Goal: Task Accomplishment & Management: Manage account settings

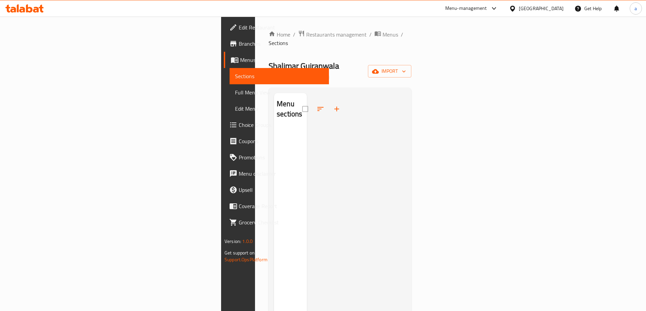
click at [240, 60] on span "Menus" at bounding box center [281, 60] width 83 height 8
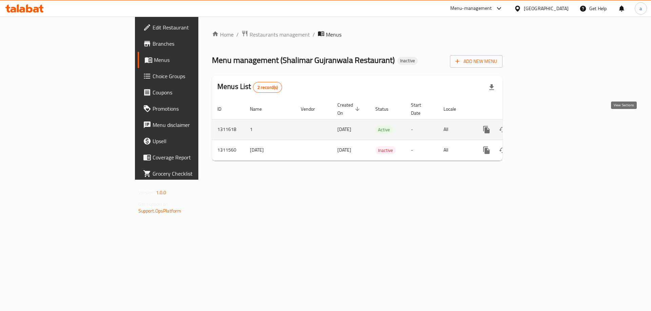
click at [538, 127] on icon "enhanced table" at bounding box center [535, 130] width 6 height 6
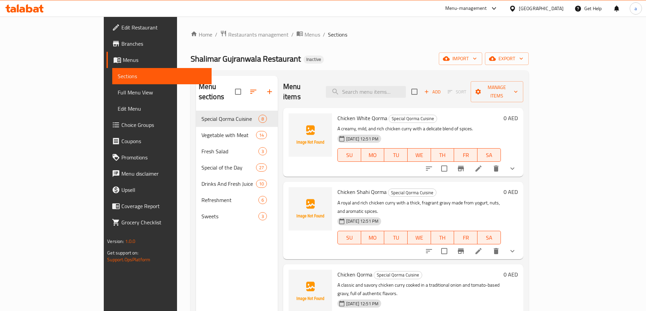
click at [123, 62] on span "Menus" at bounding box center [164, 60] width 83 height 8
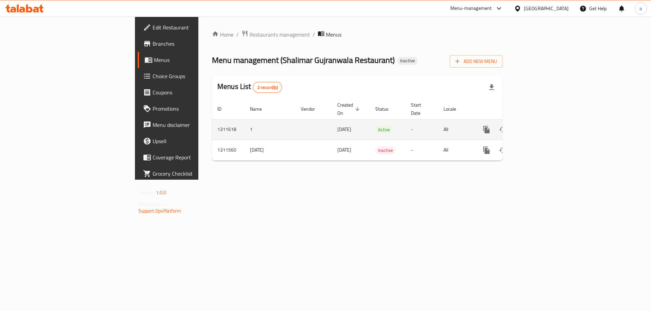
click at [539, 126] on icon "enhanced table" at bounding box center [535, 130] width 8 height 8
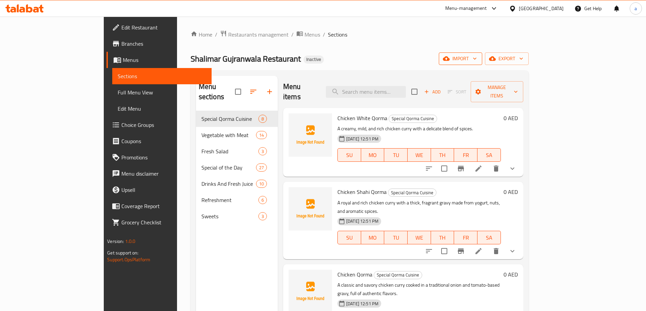
click at [476, 62] on span "import" at bounding box center [460, 59] width 33 height 8
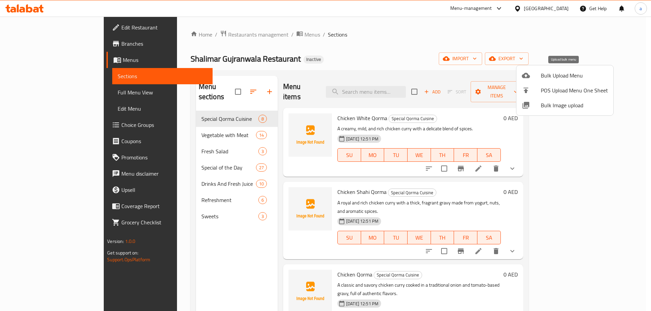
click at [545, 80] on span "Bulk Upload Menu" at bounding box center [574, 76] width 67 height 8
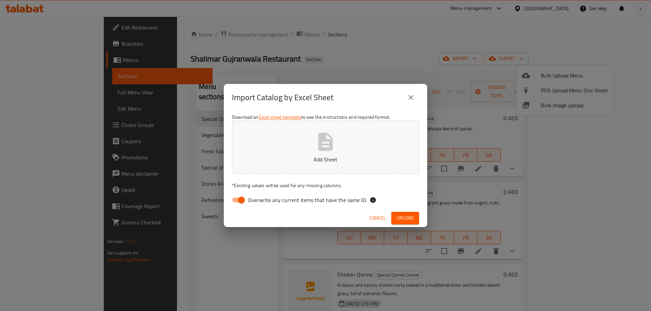
click at [247, 197] on input "Overwrite any current items that have the same ID." at bounding box center [241, 200] width 39 height 13
checkbox input "false"
click at [320, 153] on button "Add Sheet" at bounding box center [325, 148] width 187 height 54
click at [410, 225] on div "Cancel Upload" at bounding box center [325, 218] width 203 height 18
click at [408, 223] on button "Upload" at bounding box center [405, 218] width 28 height 13
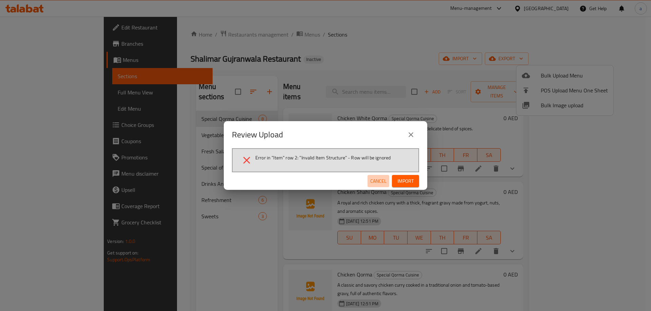
click at [380, 180] on span "Cancel" at bounding box center [378, 181] width 16 height 8
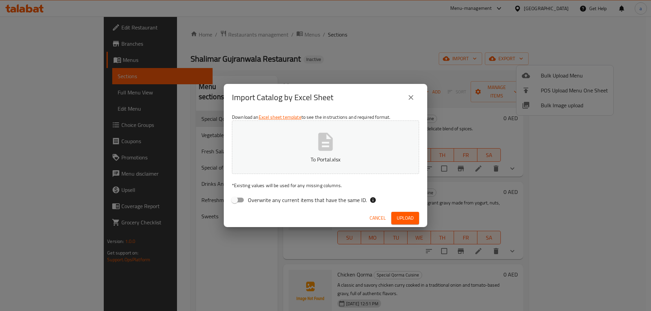
click at [331, 153] on icon "button" at bounding box center [326, 142] width 22 height 22
click at [403, 218] on span "Upload" at bounding box center [405, 218] width 17 height 8
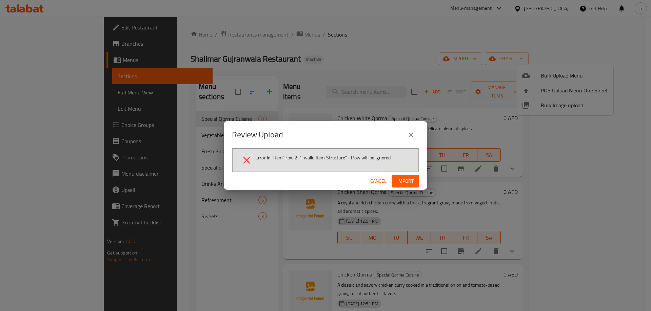
click at [383, 181] on span "Cancel" at bounding box center [378, 181] width 16 height 8
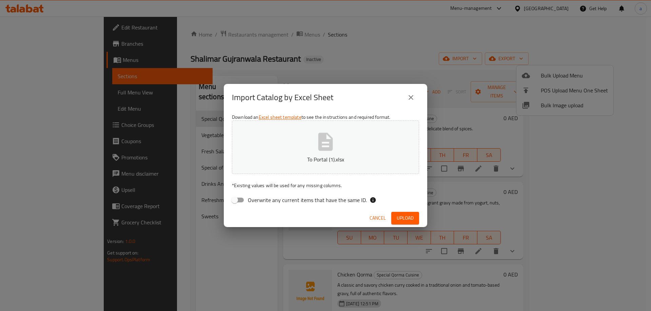
click at [413, 99] on icon "close" at bounding box center [411, 98] width 8 height 8
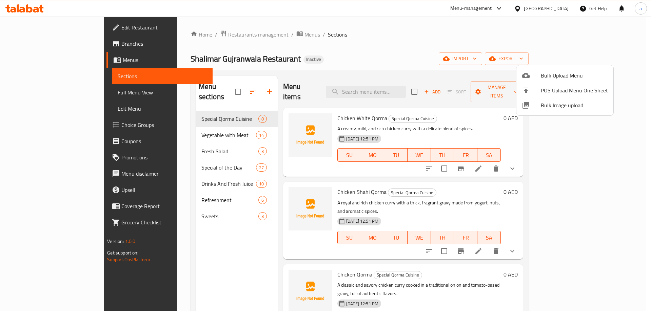
drag, startPoint x: 399, startPoint y: 55, endPoint x: 453, endPoint y: 68, distance: 55.9
click at [399, 55] on div at bounding box center [325, 155] width 651 height 311
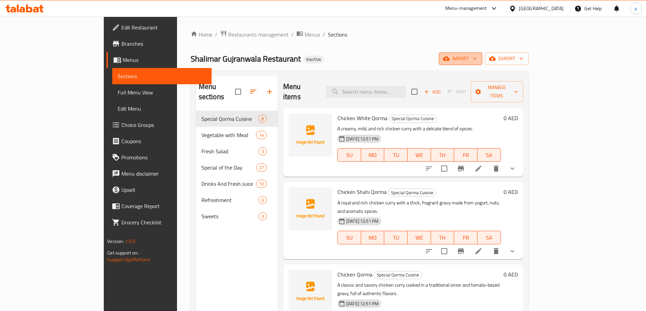
click at [476, 61] on span "import" at bounding box center [460, 59] width 33 height 8
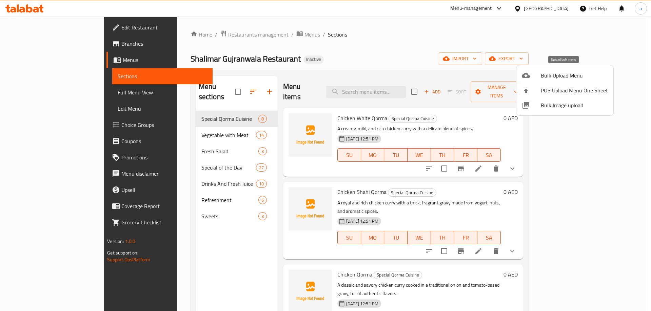
click at [558, 75] on span "Bulk Upload Menu" at bounding box center [574, 76] width 67 height 8
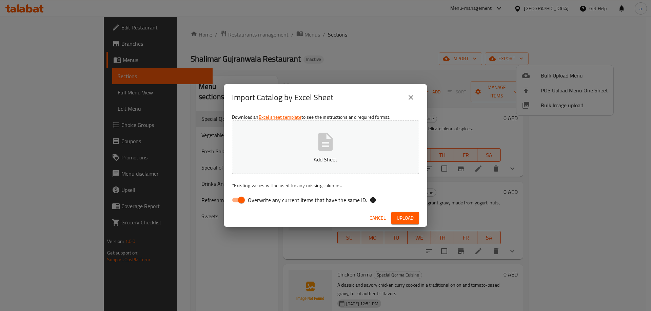
click at [353, 152] on button "Add Sheet" at bounding box center [325, 148] width 187 height 54
click at [237, 199] on input "Overwrite any current items that have the same ID." at bounding box center [241, 200] width 39 height 13
checkbox input "false"
click at [404, 221] on span "Upload" at bounding box center [405, 218] width 17 height 8
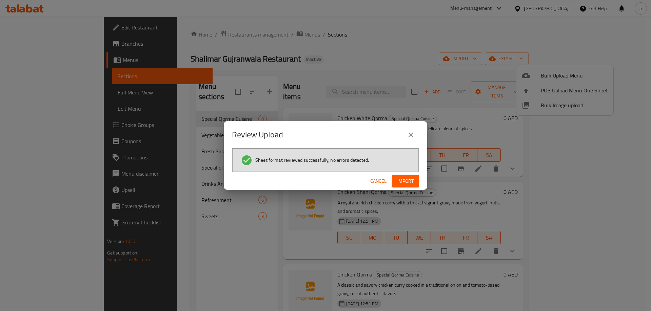
click at [413, 185] on span "Import" at bounding box center [405, 181] width 16 height 8
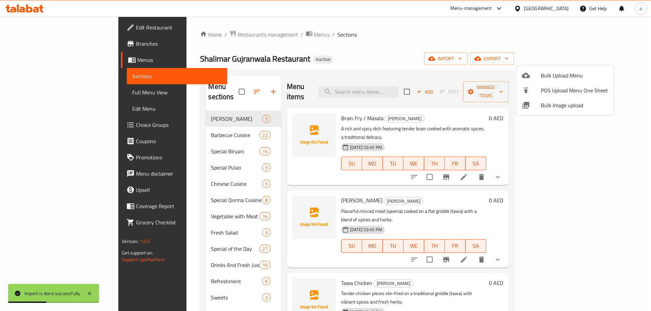
click at [52, 91] on div at bounding box center [325, 155] width 651 height 311
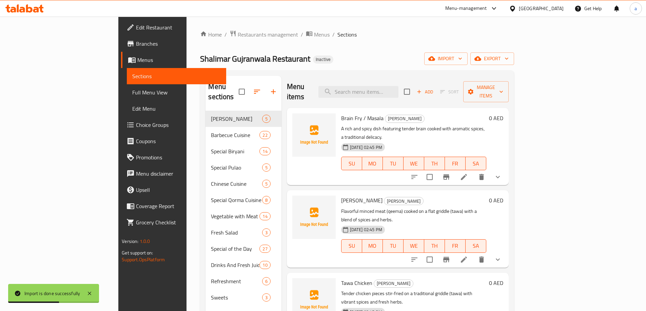
click at [132, 91] on span "Full Menu View" at bounding box center [176, 92] width 88 height 8
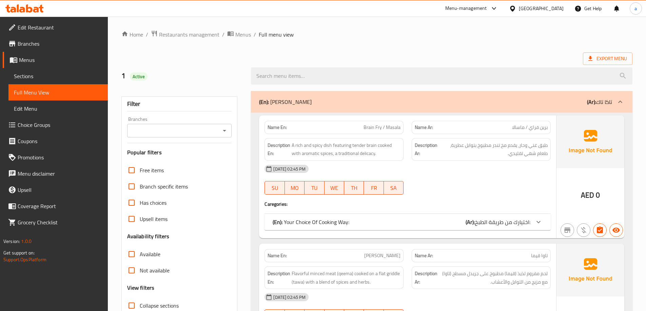
click at [494, 183] on div "14-09-2025 02:45 PM SU MO TU WE TH FR SA" at bounding box center [407, 180] width 294 height 38
click at [452, 180] on div "14-09-2025 02:45 PM SU MO TU WE TH FR SA" at bounding box center [407, 180] width 294 height 38
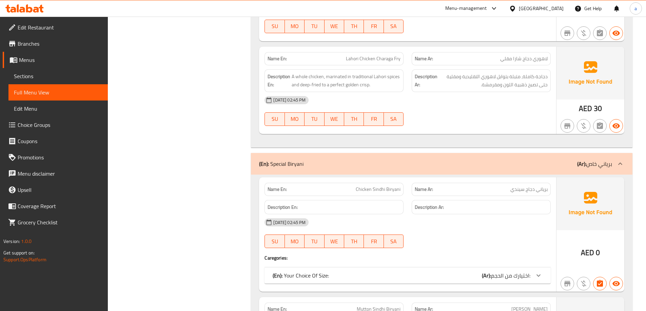
click at [458, 233] on div "14-09-2025 02:45 PM SU MO TU WE TH FR SA" at bounding box center [407, 234] width 294 height 38
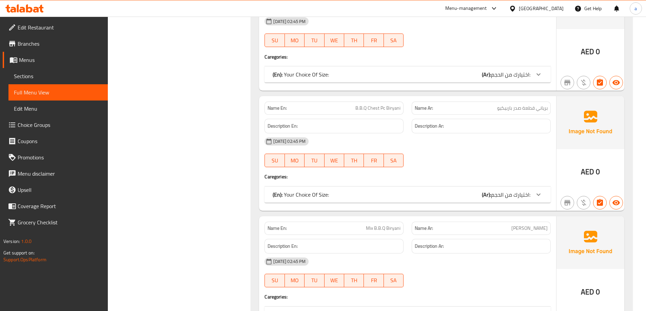
scroll to position [1250, 0]
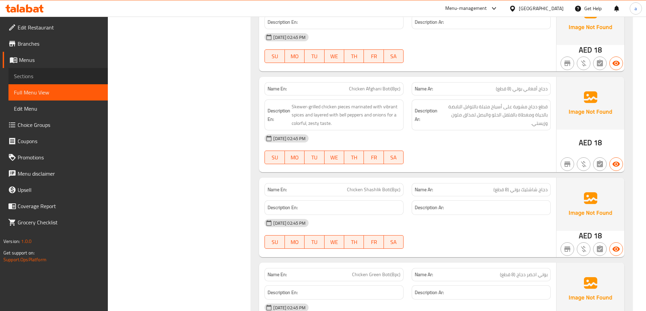
click at [43, 77] on span "Sections" at bounding box center [58, 76] width 88 height 8
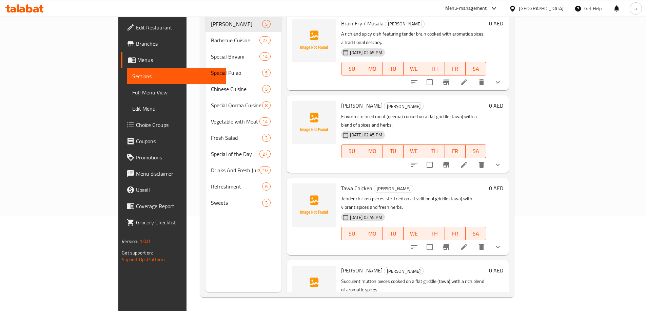
click at [136, 121] on span "Choice Groups" at bounding box center [178, 125] width 85 height 8
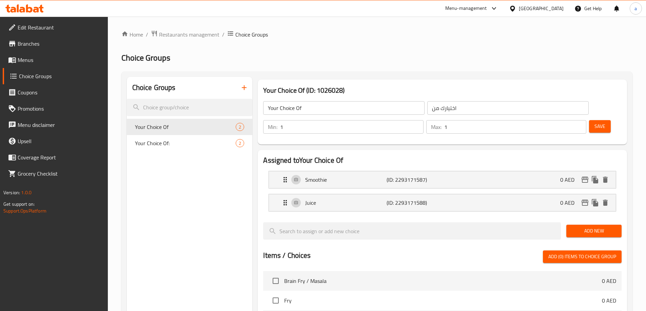
click at [242, 90] on icon "button" at bounding box center [244, 88] width 8 height 8
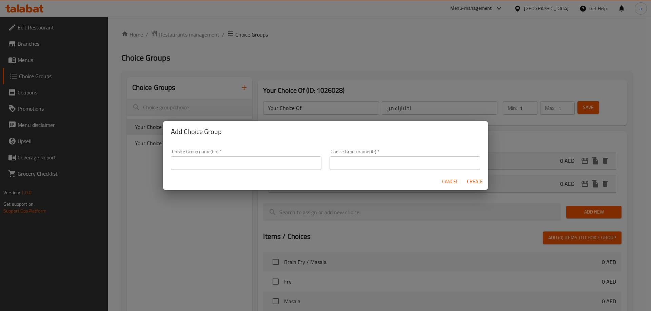
click at [270, 161] on input "text" at bounding box center [246, 164] width 150 height 14
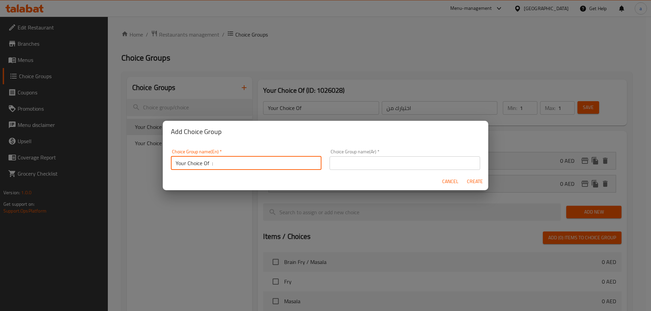
type input "Your Choice Of :"
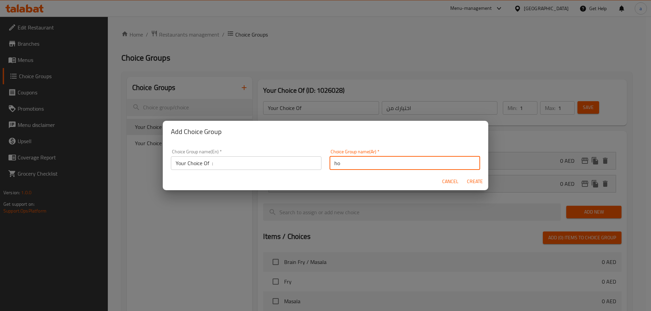
type input "h"
type input "اختيارك من :"
click at [481, 183] on span "Create" at bounding box center [474, 182] width 16 height 8
type input "Your Choice Of :"
type input "اختيارك من :"
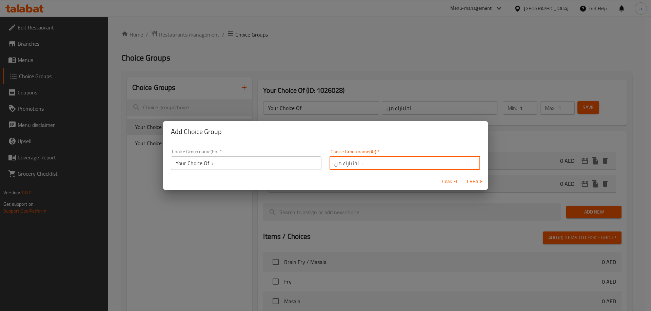
type input "0"
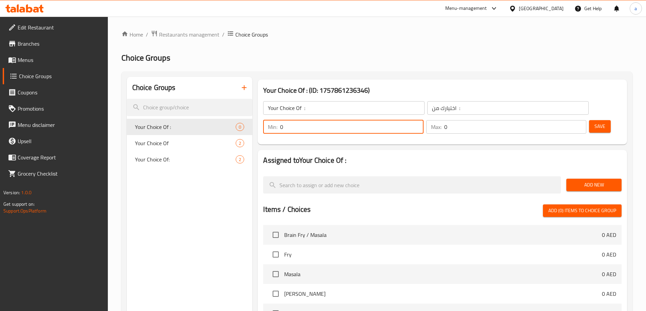
drag, startPoint x: 524, startPoint y: 108, endPoint x: 519, endPoint y: 110, distance: 5.0
click at [423, 120] on div "Min: 0 ​" at bounding box center [343, 127] width 160 height 14
type input "1"
click at [306, 108] on input "Your Choice Of :" at bounding box center [343, 108] width 161 height 14
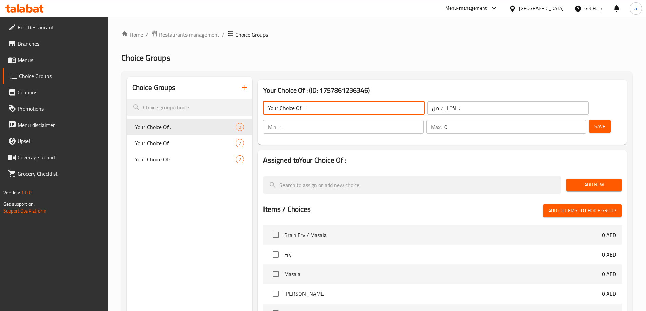
click at [306, 108] on input "Your Choice Of :" at bounding box center [343, 108] width 161 height 14
paste input "Size"
type input "Your Choice Of Size:"
click at [427, 107] on input "اختيارك من :" at bounding box center [507, 108] width 161 height 14
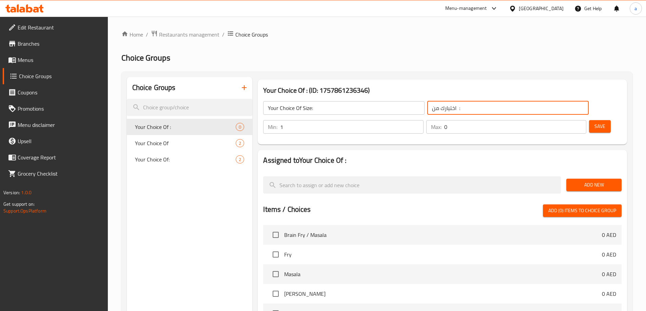
click at [427, 107] on input "اختيارك من :" at bounding box center [507, 108] width 161 height 14
type input "اختيارك من الحجم:"
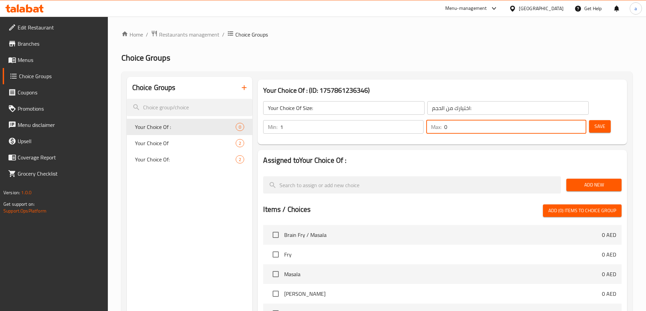
drag, startPoint x: 561, startPoint y: 108, endPoint x: 554, endPoint y: 107, distance: 7.2
click at [554, 120] on div "Max: 0 ​" at bounding box center [506, 127] width 160 height 14
type input "1"
click at [597, 181] on span "Add New" at bounding box center [593, 185] width 44 height 8
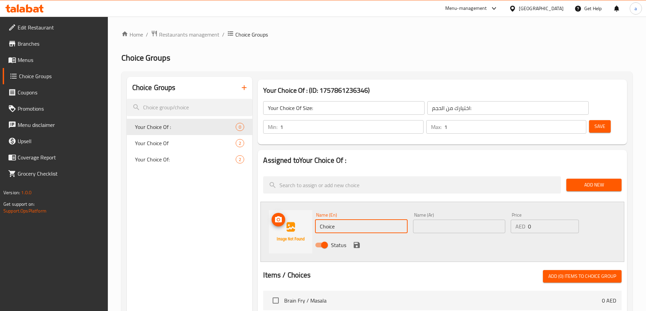
drag, startPoint x: 298, startPoint y: 209, endPoint x: 262, endPoint y: 216, distance: 36.5
click at [264, 215] on div "Name (En) Choice Name (En) Name (Ar) Name (Ar) Price AED 0 Price Status" at bounding box center [442, 232] width 364 height 60
paste input "Quarter"
type input "Quarter"
click at [444, 220] on input "text" at bounding box center [459, 227] width 92 height 14
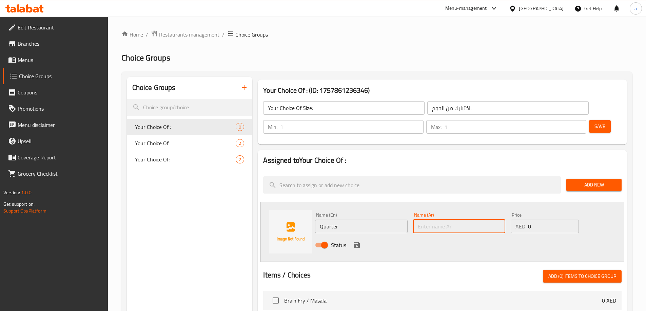
paste input "ربع"
type input "ربع"
click at [525, 220] on div "AED 0 Price" at bounding box center [544, 227] width 68 height 14
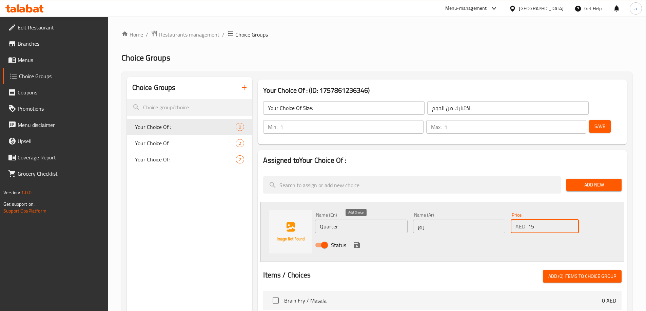
type input "15"
click at [359, 242] on icon "save" at bounding box center [356, 245] width 6 height 6
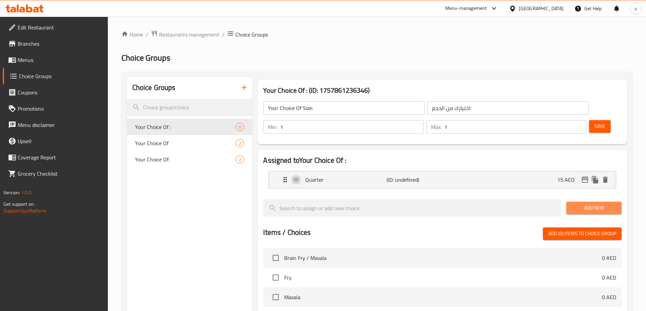
click at [575, 204] on span "Add New" at bounding box center [593, 208] width 44 height 8
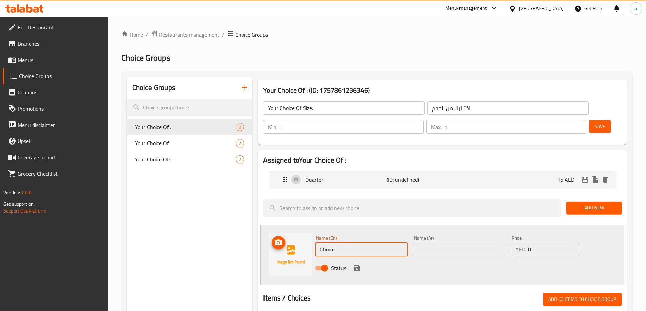
drag, startPoint x: 295, startPoint y: 232, endPoint x: 351, endPoint y: 226, distance: 57.0
click at [294, 232] on div "Name (En) Choice Name (En) Name (Ar) Name (Ar) Price AED 0 Price Status" at bounding box center [442, 255] width 364 height 60
click at [367, 243] on input "Choice" at bounding box center [361, 250] width 92 height 14
paste input "Half"
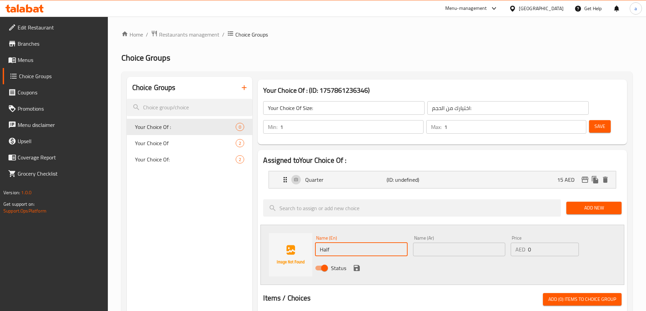
type input "Half"
click at [440, 243] on input "text" at bounding box center [459, 250] width 92 height 14
paste input "نصف"
type input "نصف"
drag, startPoint x: 540, startPoint y: 237, endPoint x: 524, endPoint y: 237, distance: 15.9
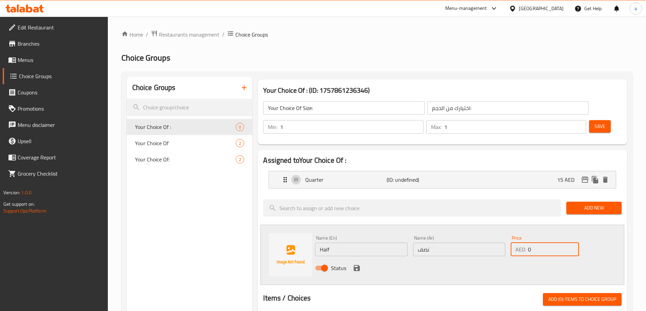
click at [524, 243] on div "AED 0 Price" at bounding box center [544, 250] width 68 height 14
paste input "25"
type input "25"
click at [353, 264] on icon "save" at bounding box center [356, 268] width 8 height 8
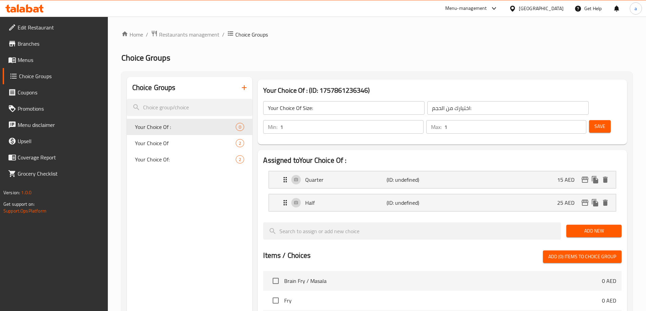
click at [594, 227] on span "Add New" at bounding box center [593, 231] width 44 height 8
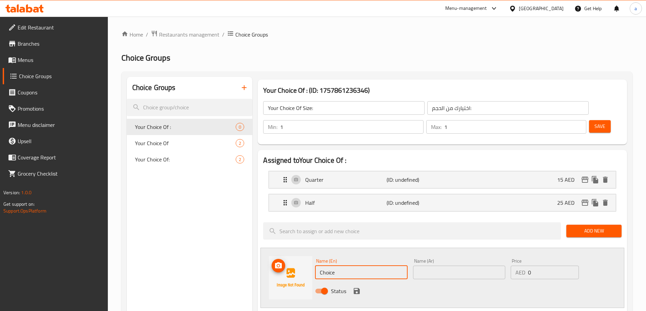
drag, startPoint x: 340, startPoint y: 256, endPoint x: 293, endPoint y: 258, distance: 47.1
click at [293, 258] on div "Name (En) Choice Name (En) Name (Ar) Name (Ar) Price AED 0 Price Status" at bounding box center [442, 278] width 364 height 60
paste input "Full"
type input "Full"
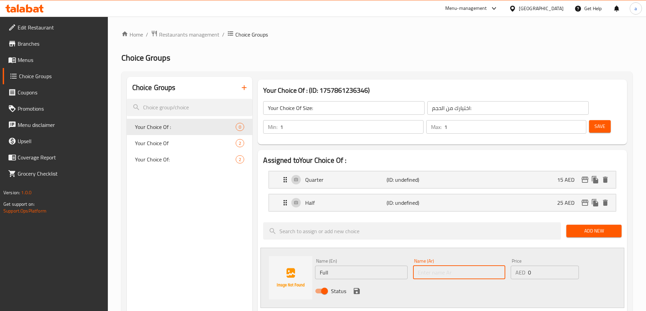
click at [452, 266] on input "text" at bounding box center [459, 273] width 92 height 14
paste input "كامل"
type input "كامل"
click at [521, 266] on div "AED 0 Price" at bounding box center [544, 273] width 68 height 14
type input "40"
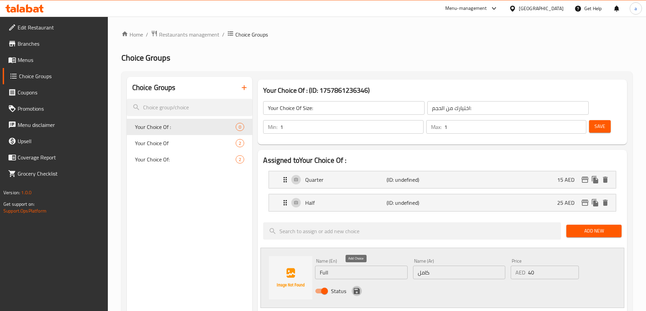
click at [358, 288] on icon "save" at bounding box center [356, 291] width 6 height 6
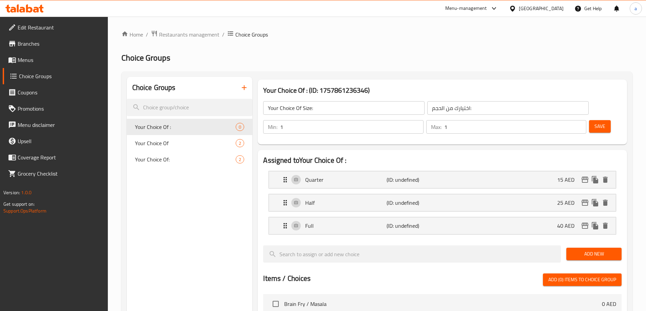
click at [594, 122] on span "Save" at bounding box center [599, 126] width 11 height 8
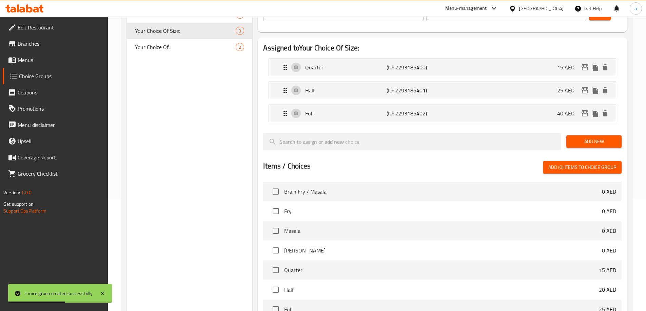
scroll to position [136, 0]
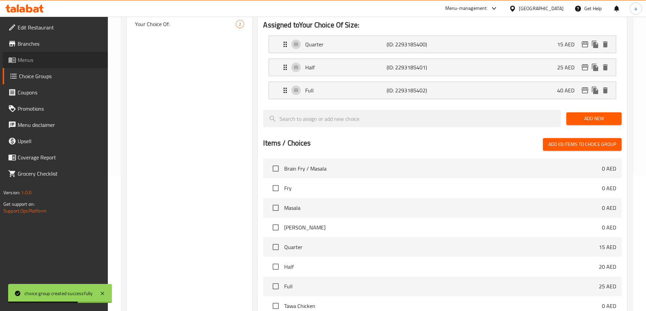
click at [37, 63] on span "Menus" at bounding box center [60, 60] width 85 height 8
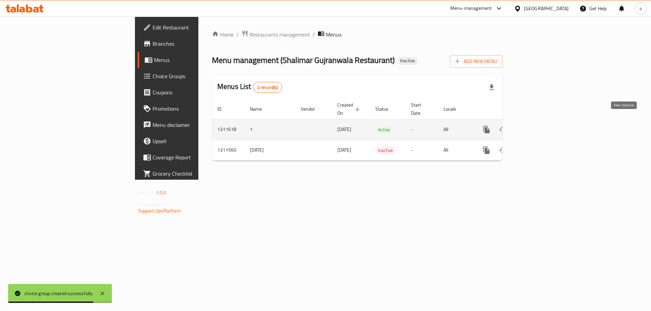
click at [539, 126] on icon "enhanced table" at bounding box center [535, 130] width 8 height 8
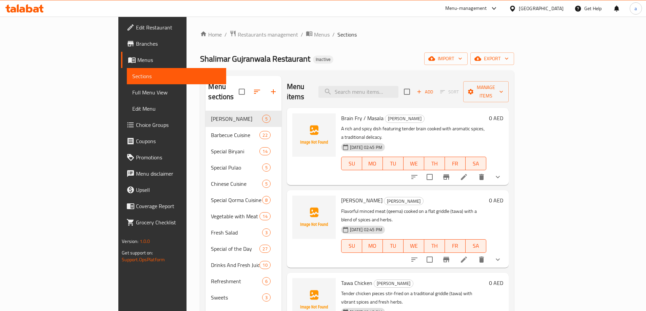
click at [473, 171] on li at bounding box center [463, 177] width 19 height 12
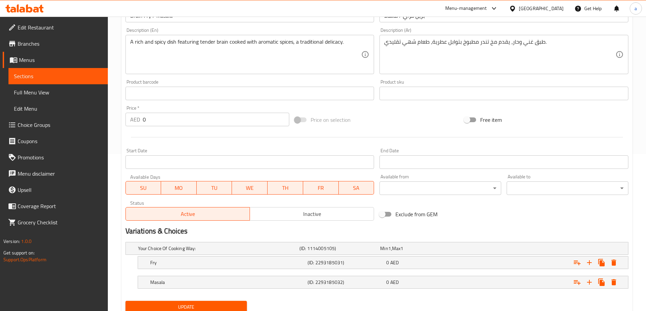
scroll to position [183, 0]
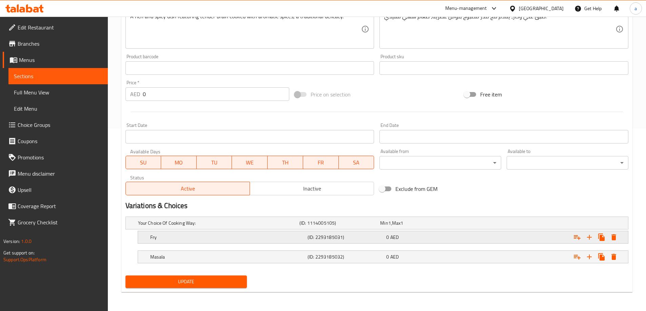
click at [376, 235] on h5 "(ID: 2293185031)" at bounding box center [345, 237] width 76 height 7
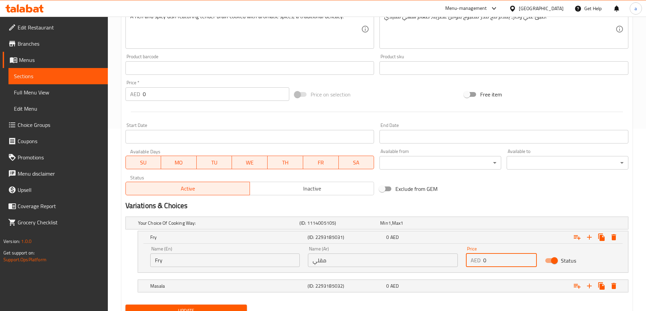
drag, startPoint x: 491, startPoint y: 261, endPoint x: 475, endPoint y: 261, distance: 15.9
click at [475, 261] on div "AED 0 Price" at bounding box center [501, 261] width 71 height 14
click at [489, 202] on h2 "Variations & Choices" at bounding box center [376, 206] width 503 height 10
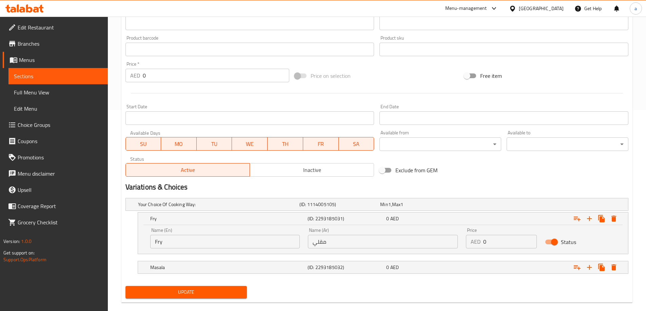
scroll to position [212, 0]
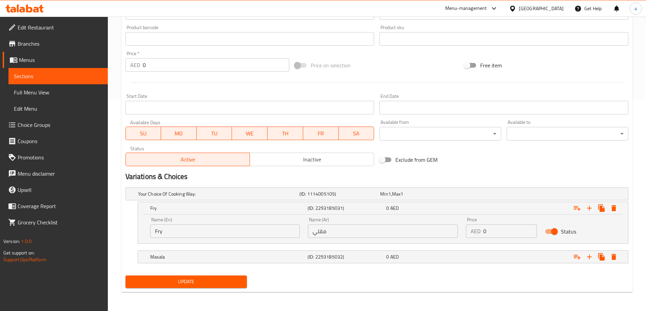
click at [45, 124] on span "Choice Groups" at bounding box center [60, 125] width 85 height 8
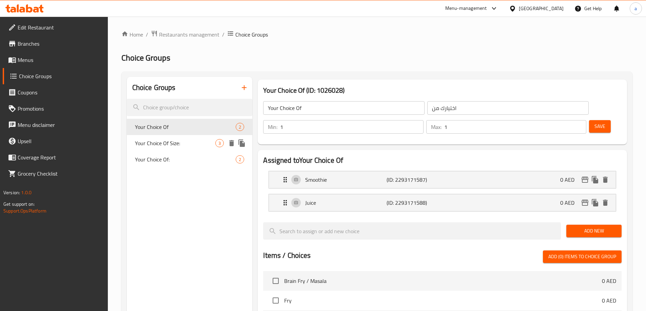
click at [188, 143] on span "Your Choice Of Size:" at bounding box center [175, 143] width 81 height 8
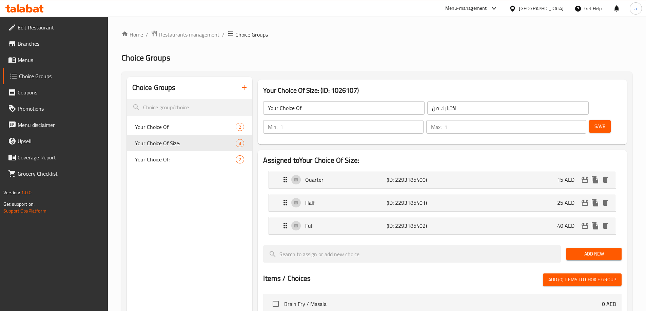
type input "Your Choice Of Size:"
type input "اختيارك من الحجم:"
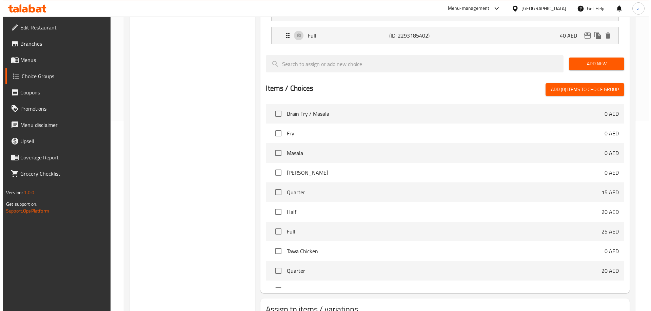
scroll to position [223, 0]
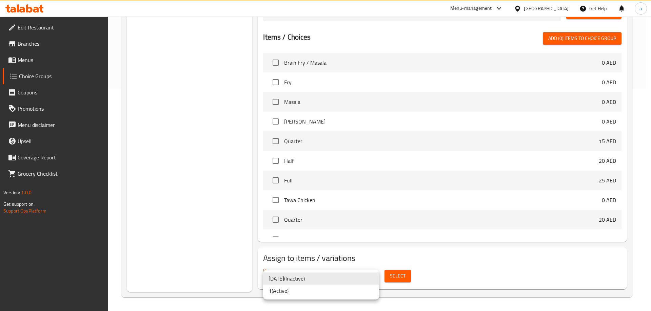
click at [314, 291] on li "1 ( Active )" at bounding box center [321, 291] width 116 height 12
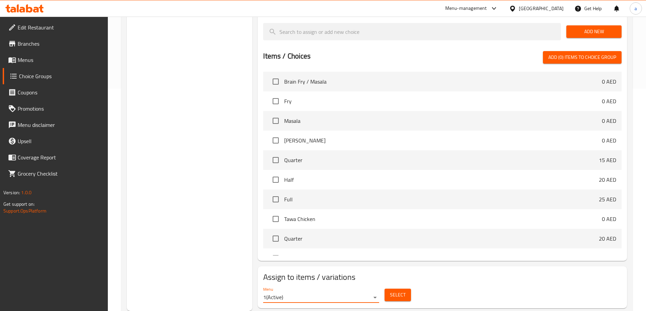
click at [392, 291] on span "Select" at bounding box center [398, 295] width 16 height 8
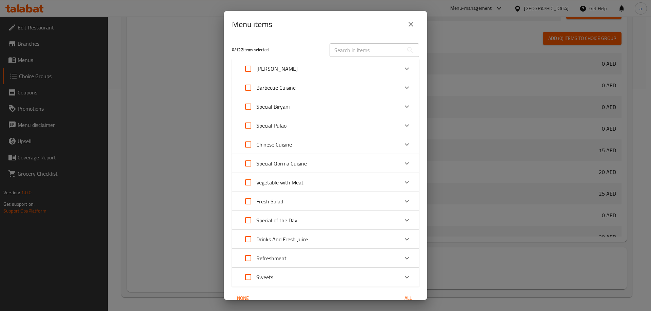
click at [301, 74] on div "[PERSON_NAME]" at bounding box center [319, 69] width 159 height 16
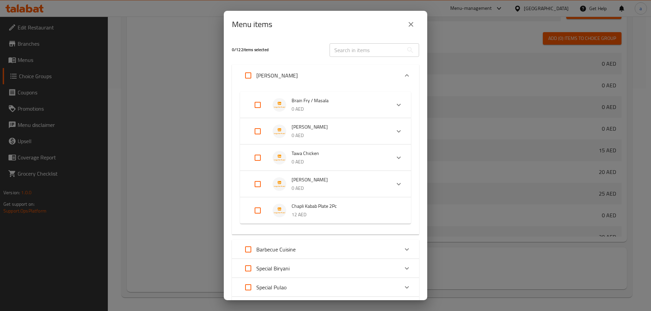
click at [260, 105] on input "Expand" at bounding box center [257, 105] width 16 height 16
checkbox input "true"
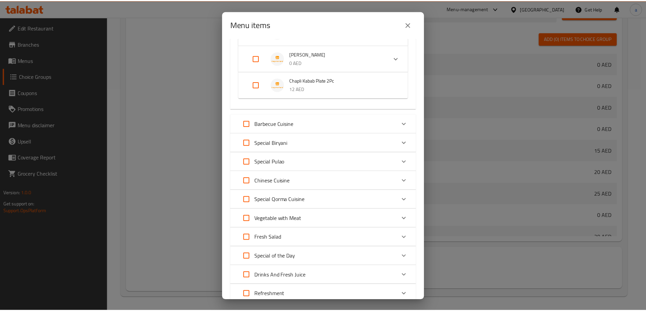
scroll to position [239, 0]
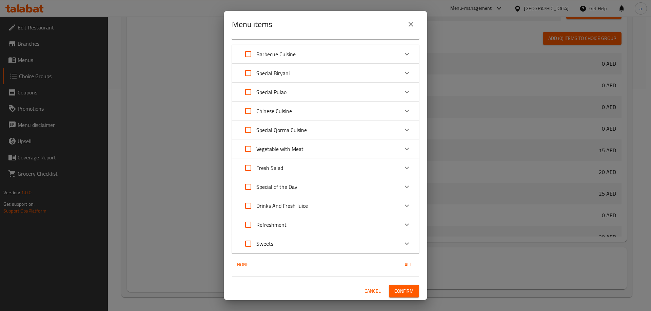
click at [394, 292] on span "Confirm" at bounding box center [403, 291] width 19 height 8
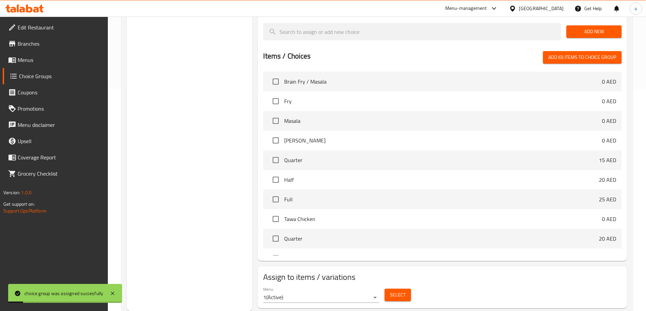
click at [39, 63] on span "Menus" at bounding box center [60, 60] width 85 height 8
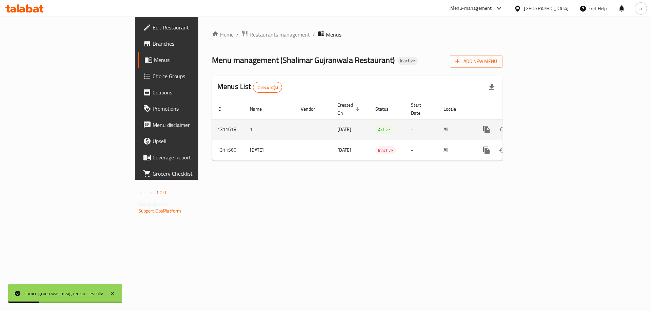
click at [538, 127] on icon "enhanced table" at bounding box center [535, 130] width 6 height 6
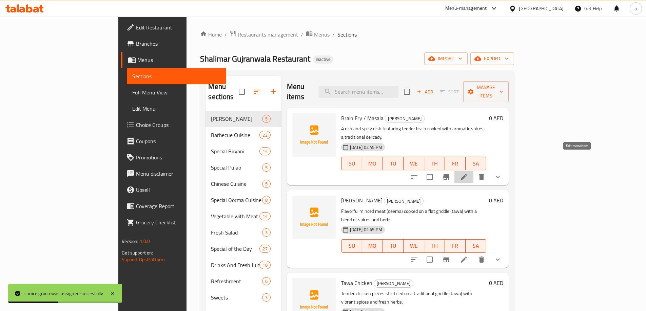
click at [468, 173] on icon at bounding box center [464, 177] width 8 height 8
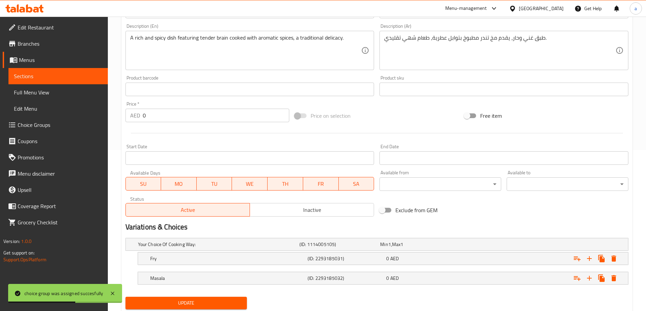
scroll to position [183, 0]
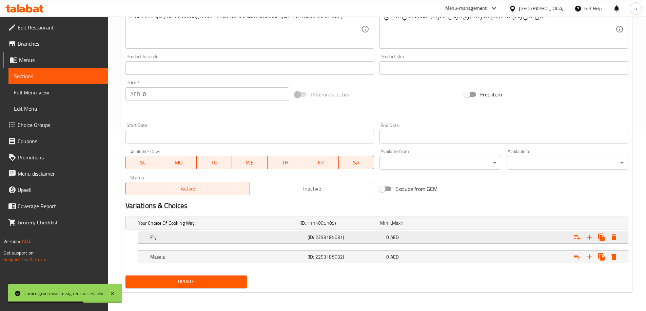
click at [348, 241] on div "(ID: 2293185031)" at bounding box center [345, 237] width 79 height 9
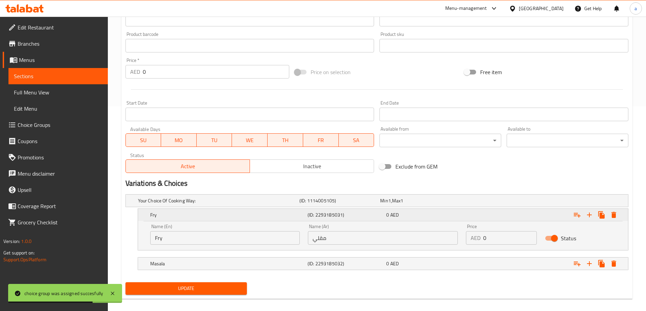
scroll to position [212, 0]
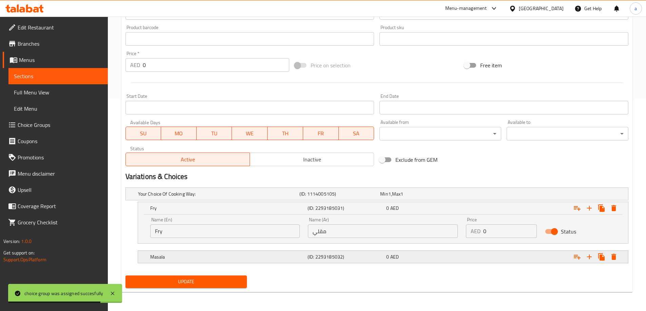
click at [356, 258] on h5 "(ID: 2293185032)" at bounding box center [345, 257] width 76 height 7
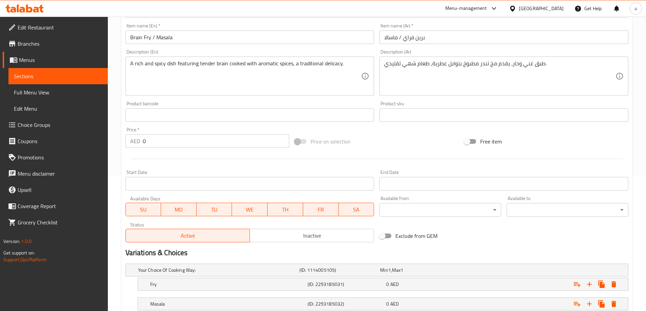
scroll to position [183, 0]
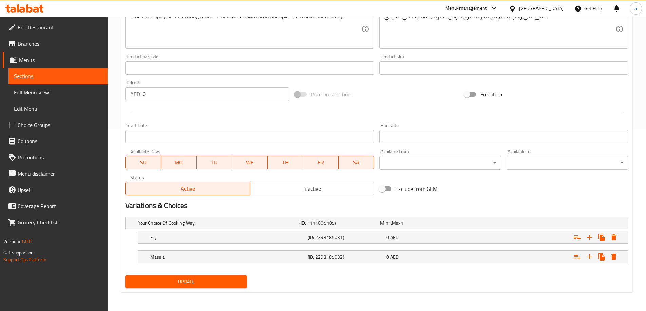
click at [36, 76] on span "Sections" at bounding box center [58, 76] width 88 height 8
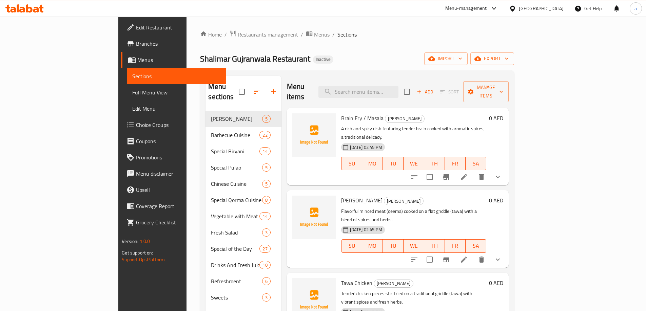
click at [132, 94] on span "Full Menu View" at bounding box center [176, 92] width 88 height 8
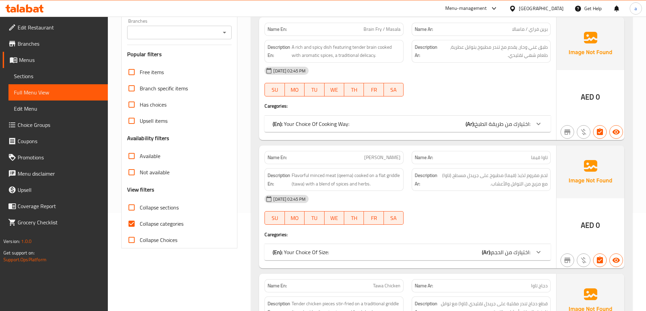
scroll to position [136, 0]
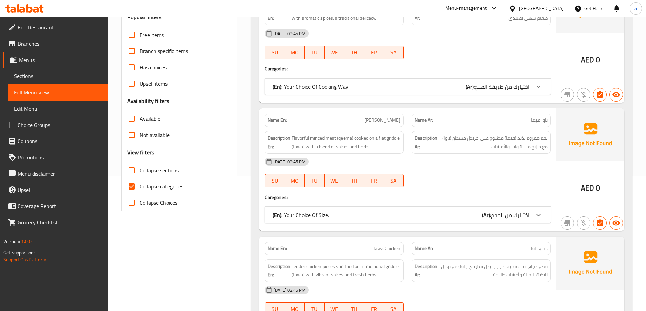
click at [149, 189] on span "Collapse categories" at bounding box center [162, 187] width 44 height 8
click at [140, 189] on input "Collapse categories" at bounding box center [131, 187] width 16 height 16
checkbox input "false"
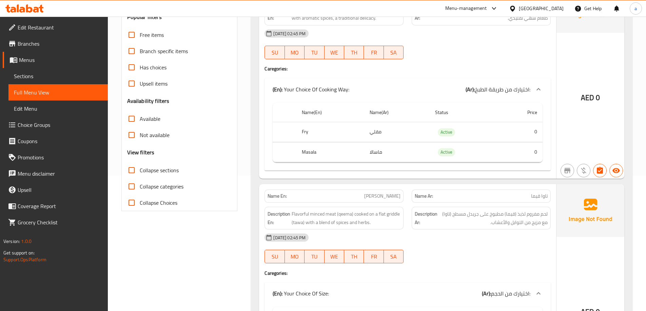
scroll to position [34, 0]
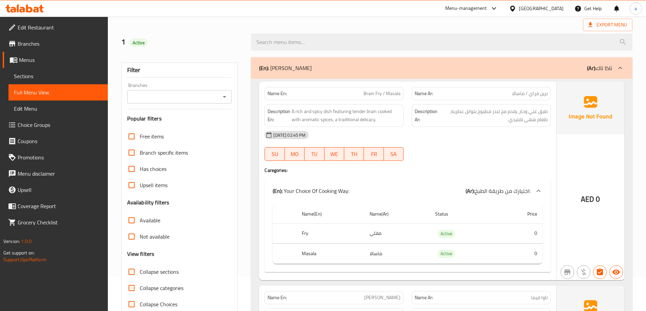
click at [509, 234] on td "0" at bounding box center [519, 234] width 45 height 20
click at [46, 129] on span "Choice Groups" at bounding box center [60, 125] width 85 height 8
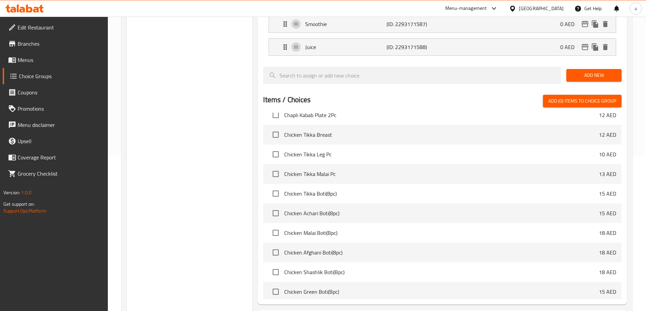
scroll to position [200, 0]
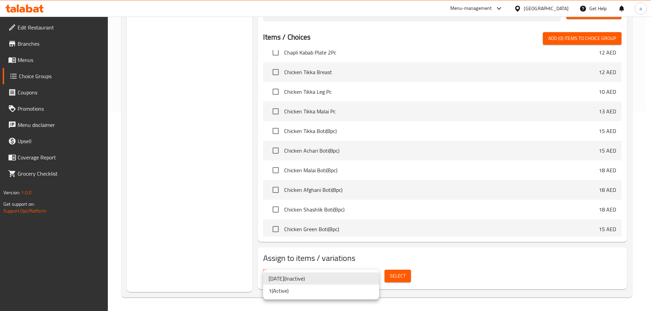
click at [320, 293] on li "1 ( Active )" at bounding box center [321, 291] width 116 height 12
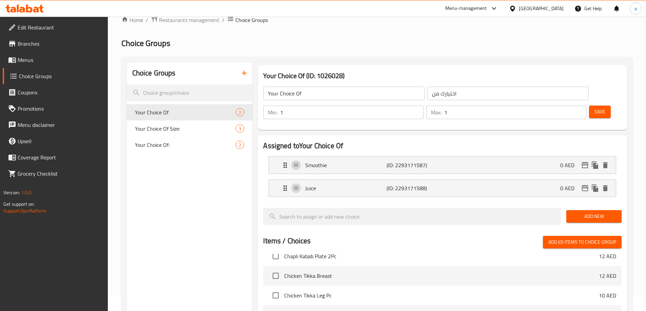
scroll to position [0, 0]
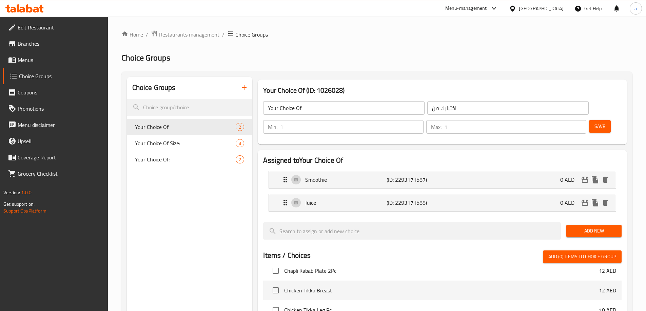
click at [205, 208] on div "Choice Groups Your Choice Of 2 Your Choice Of Size: 3 Your Choice Of: 2" at bounding box center [190, 294] width 126 height 434
click at [36, 57] on span "Menus" at bounding box center [60, 60] width 85 height 8
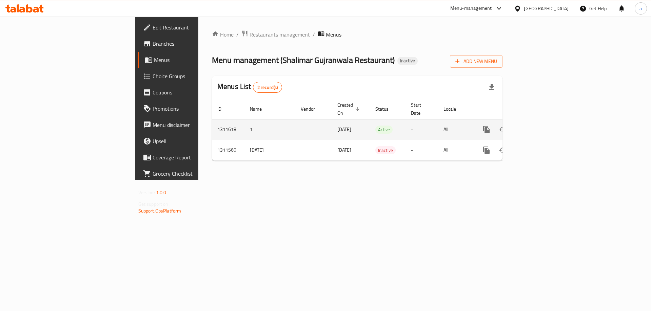
click at [538, 127] on icon "enhanced table" at bounding box center [535, 130] width 6 height 6
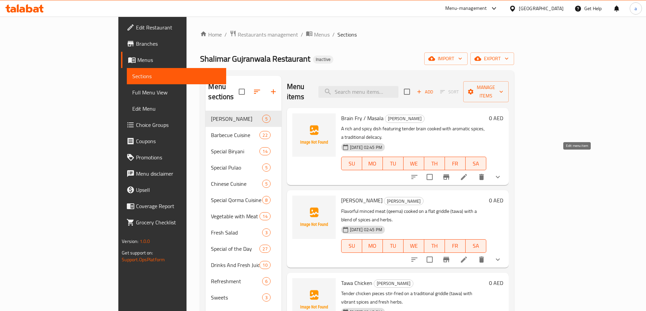
click at [473, 171] on li at bounding box center [463, 177] width 19 height 12
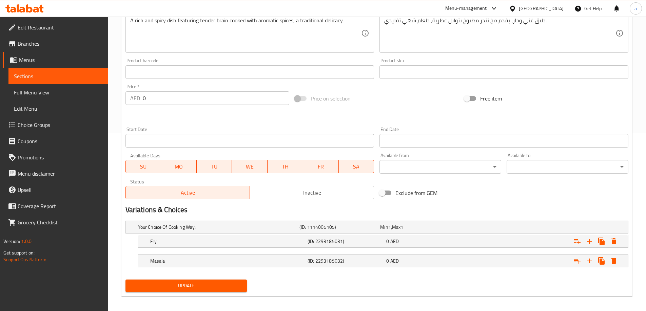
scroll to position [183, 0]
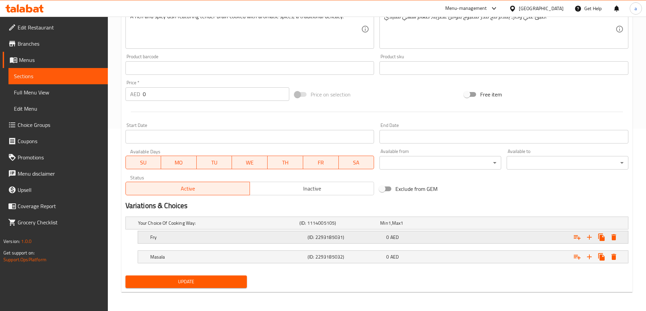
click at [217, 235] on h5 "Fry" at bounding box center [227, 237] width 155 height 7
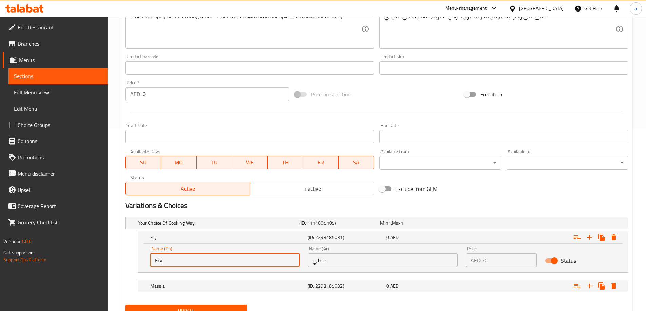
drag, startPoint x: 186, startPoint y: 261, endPoint x: 116, endPoint y: 262, distance: 70.8
click at [125, 262] on div "Fry (ID: 2293185031) 0 AED Name (En) Fry Name (En) Name (Ar) مقلي Name (Ar) Pri…" at bounding box center [376, 252] width 503 height 42
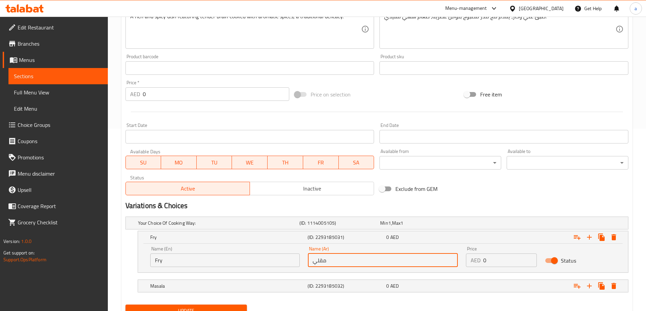
drag, startPoint x: 307, startPoint y: 261, endPoint x: 291, endPoint y: 261, distance: 15.9
click at [291, 261] on div "Name (En) Fry Name (En) Name (Ar) مقلي Name (Ar) Price AED 0 Price Status" at bounding box center [382, 257] width 473 height 29
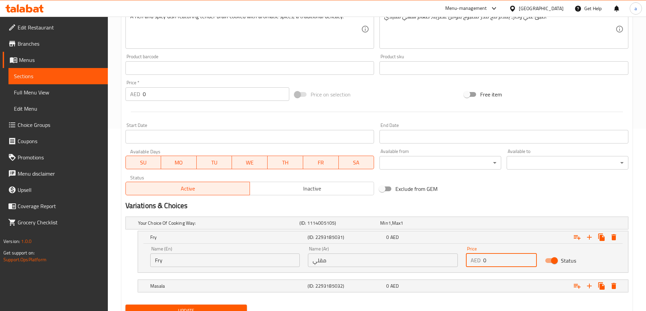
drag, startPoint x: 494, startPoint y: 261, endPoint x: 480, endPoint y: 262, distance: 14.6
click at [480, 262] on div "AED 0 Price" at bounding box center [501, 261] width 71 height 14
click at [400, 284] on div "0 AED" at bounding box center [424, 286] width 76 height 7
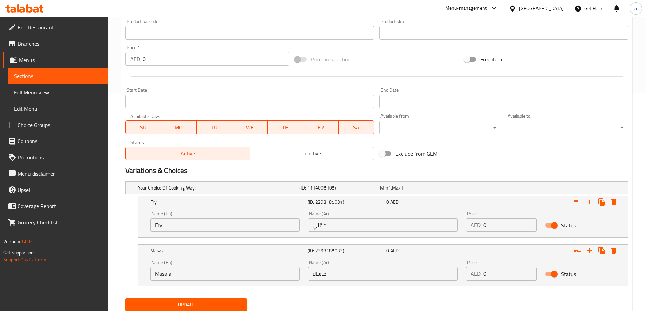
scroll to position [241, 0]
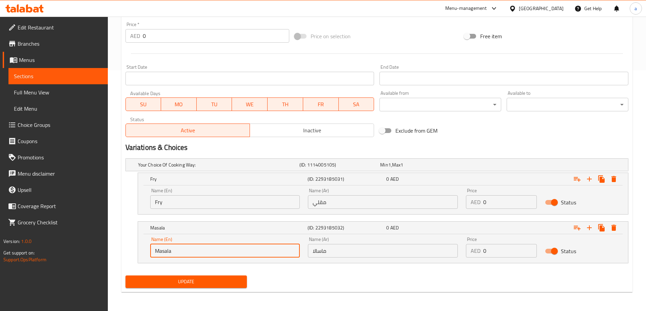
drag, startPoint x: 187, startPoint y: 252, endPoint x: 116, endPoint y: 252, distance: 71.2
click at [116, 252] on div "Home / Restaurants management / Menus / Sections / item / update Taka Tak secti…" at bounding box center [377, 44] width 538 height 536
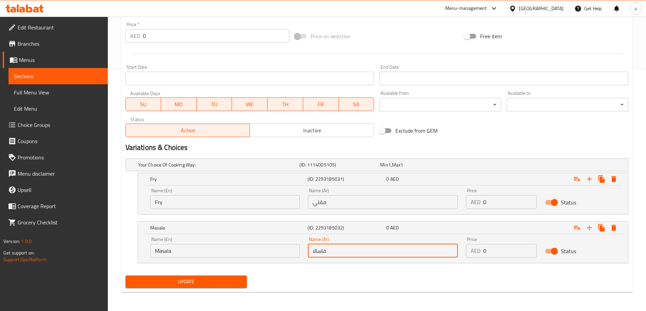
drag, startPoint x: 336, startPoint y: 253, endPoint x: 292, endPoint y: 257, distance: 44.6
click at [292, 257] on div "Name (En) Masala Name (En) Name (Ar) ماسالا Name (Ar) Price AED 0 Price Status" at bounding box center [382, 247] width 473 height 29
click at [575, 167] on div "Your Choice Of Cooking Way: (ID: 1114005105) Min 1 , Max 1" at bounding box center [379, 165] width 484 height 15
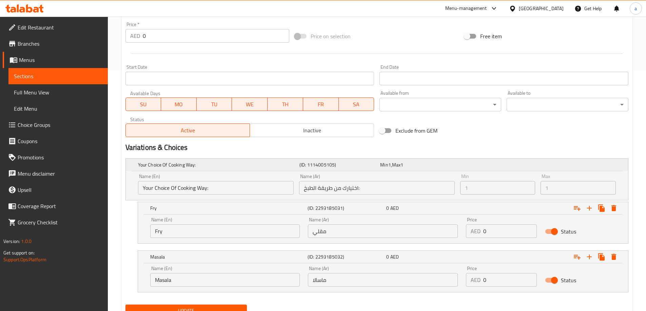
click at [147, 162] on h5 "Your Choice Of Cooking Way:" at bounding box center [217, 165] width 159 height 7
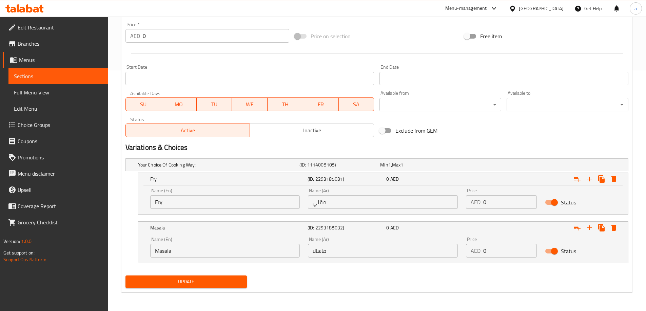
click at [113, 182] on div "Home / Restaurants management / Menus / Sections / item / update Taka Tak secti…" at bounding box center [377, 44] width 538 height 536
click at [336, 274] on div "Update" at bounding box center [377, 282] width 508 height 18
click at [612, 180] on icon "Expand" at bounding box center [613, 179] width 5 height 6
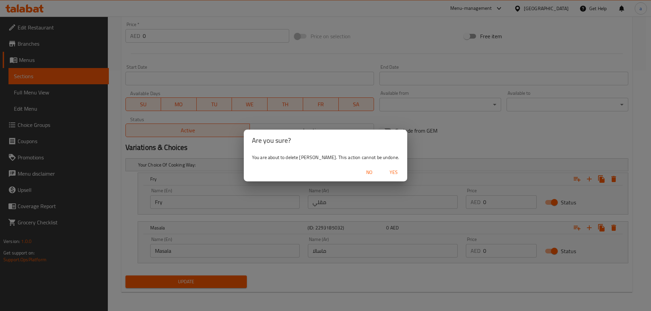
click at [385, 170] on span "Yes" at bounding box center [393, 172] width 16 height 8
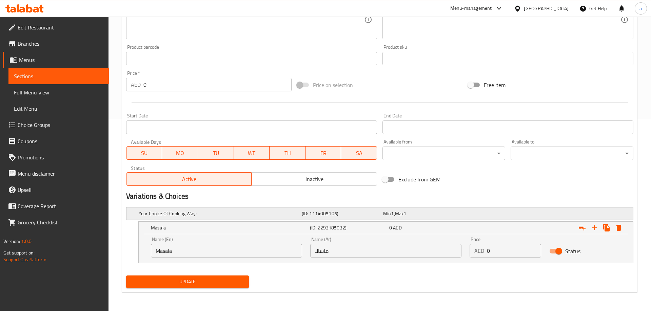
scroll to position [192, 0]
click at [615, 229] on icon "Expand" at bounding box center [613, 228] width 5 height 6
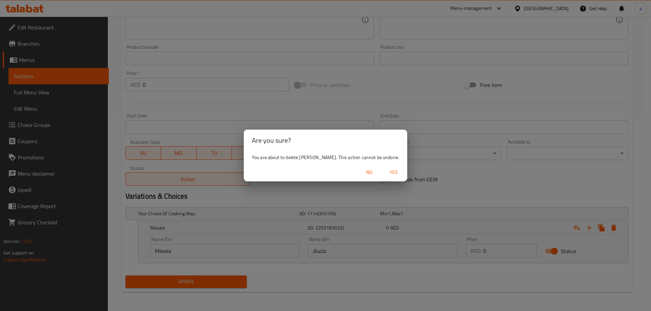
click at [385, 174] on span "Yes" at bounding box center [393, 172] width 16 height 8
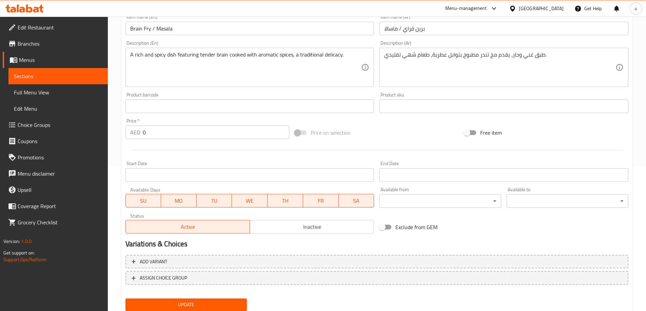
scroll to position [167, 0]
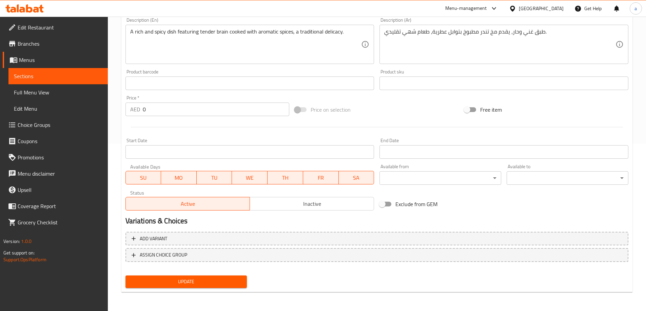
click at [208, 286] on span "Update" at bounding box center [186, 282] width 111 height 8
click at [48, 123] on span "Choice Groups" at bounding box center [60, 125] width 85 height 8
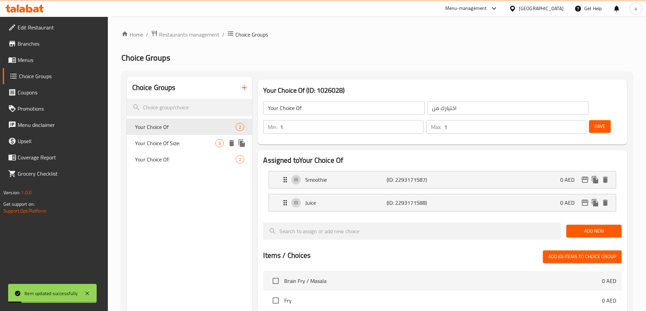
click at [182, 143] on span "Your Choice Of Size:" at bounding box center [175, 143] width 81 height 8
type input "Your Choice Of Size:"
type input "اختيارك من الحجم:"
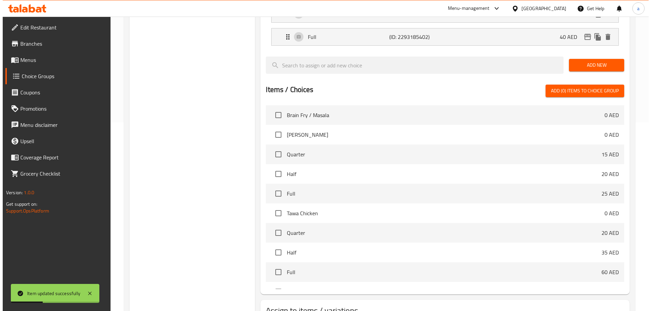
scroll to position [223, 0]
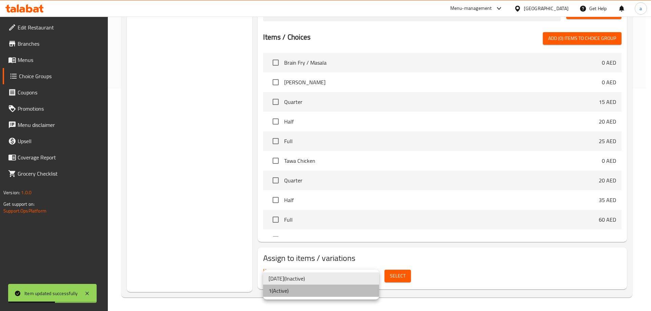
click at [337, 292] on li "1 ( Active )" at bounding box center [321, 291] width 116 height 12
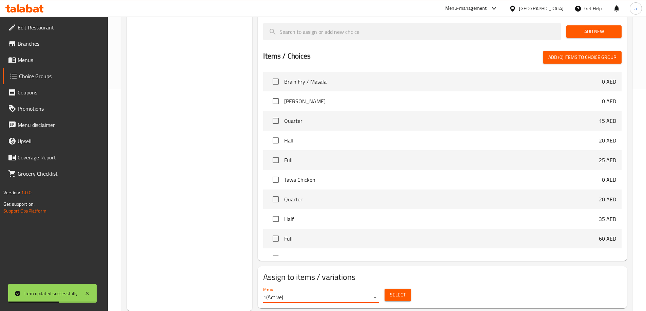
click at [394, 291] on span "Select" at bounding box center [398, 295] width 16 height 8
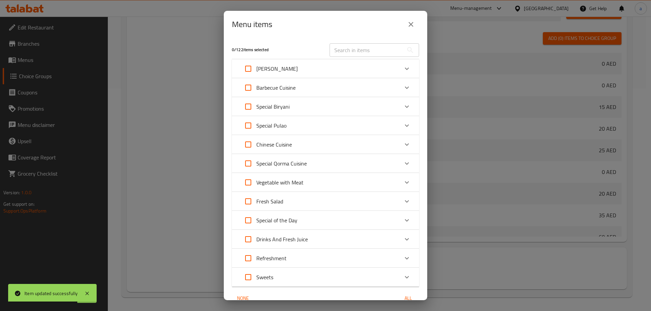
click at [267, 67] on p "[PERSON_NAME]" at bounding box center [276, 69] width 41 height 8
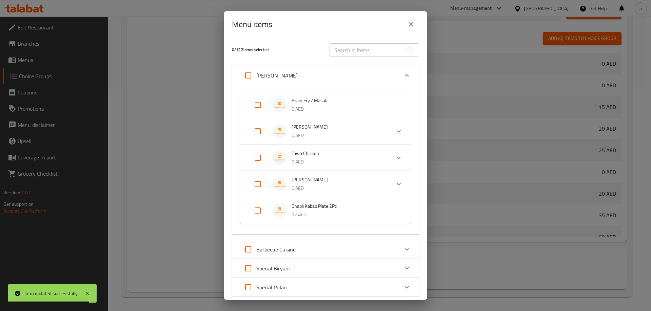
click at [256, 102] on input "Expand" at bounding box center [257, 105] width 16 height 16
checkbox input "true"
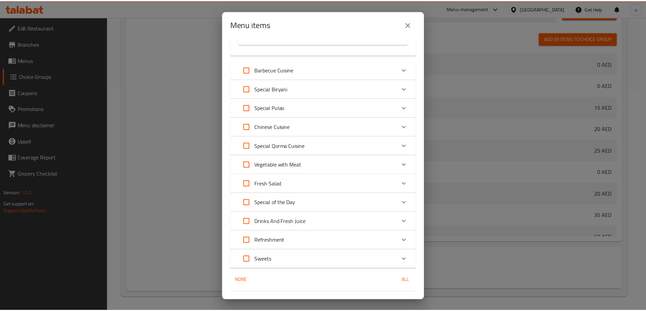
scroll to position [201, 0]
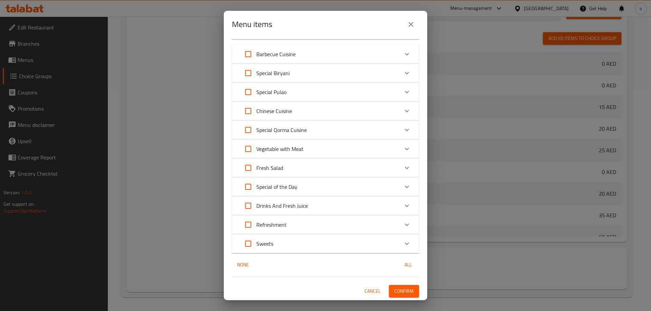
click at [402, 291] on span "Confirm" at bounding box center [403, 291] width 19 height 8
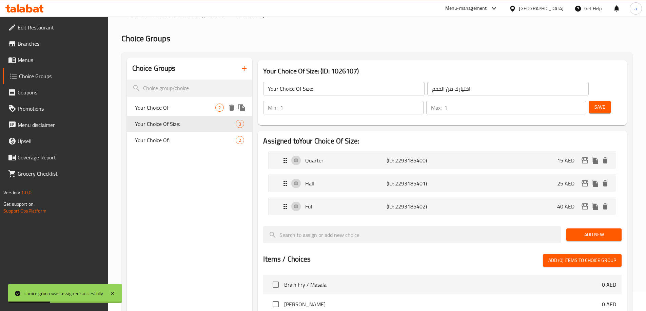
scroll to position [0, 0]
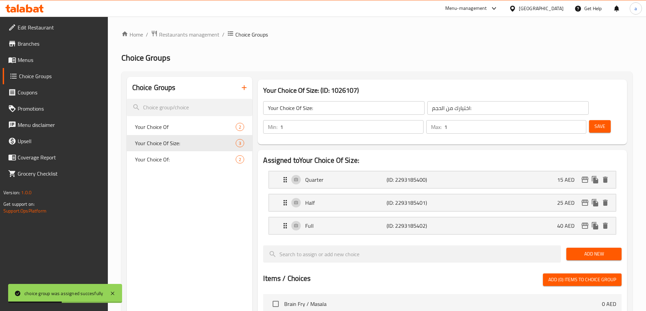
click at [241, 85] on icon "button" at bounding box center [244, 88] width 8 height 8
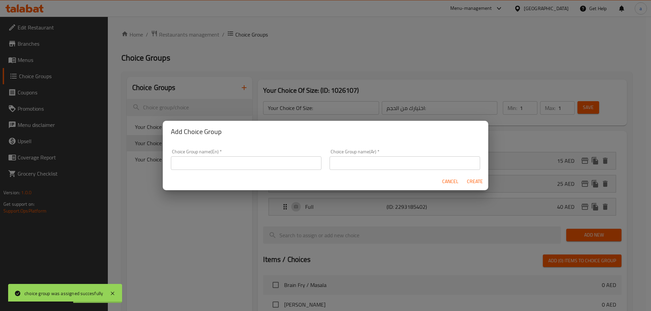
click at [264, 161] on input "text" at bounding box center [246, 164] width 150 height 14
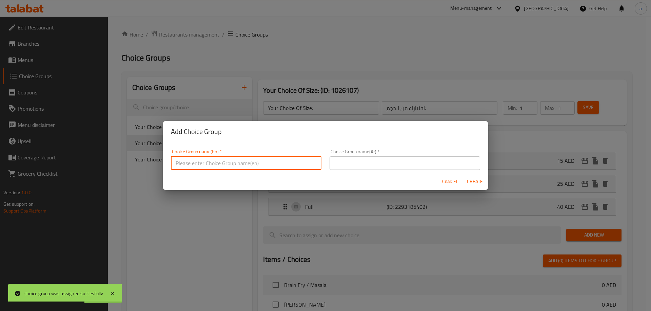
type input "غ"
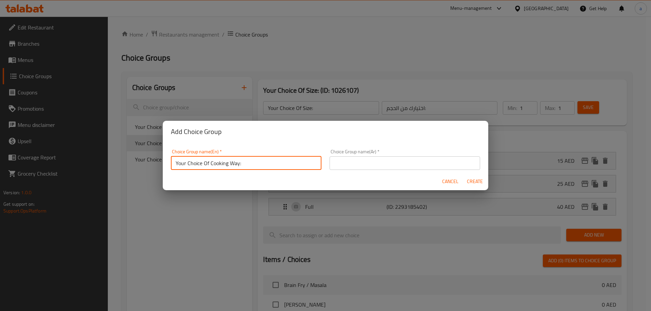
type input "Your Choice Of Cooking Way:"
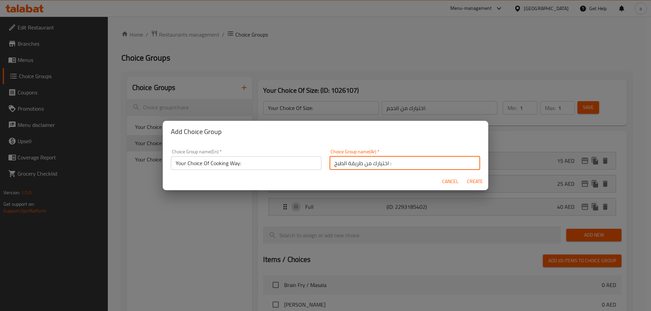
type input "اختيارك من طريقة الطبخ :"
click at [239, 165] on input "Your Choice Of Cooking Way:" at bounding box center [246, 164] width 150 height 14
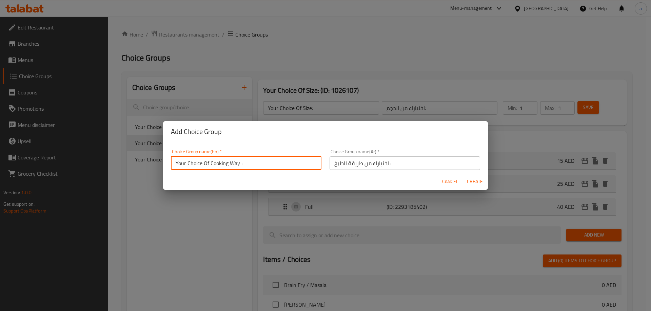
type input "Your Choice Of Cooking Way :"
click at [479, 182] on span "Create" at bounding box center [474, 182] width 16 height 8
type input "Your Choice Of Cooking Way :"
type input "اختيارك من طريقة الطبخ :"
type input "0"
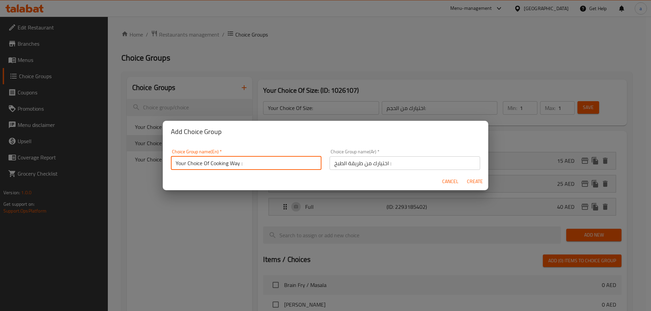
type input "0"
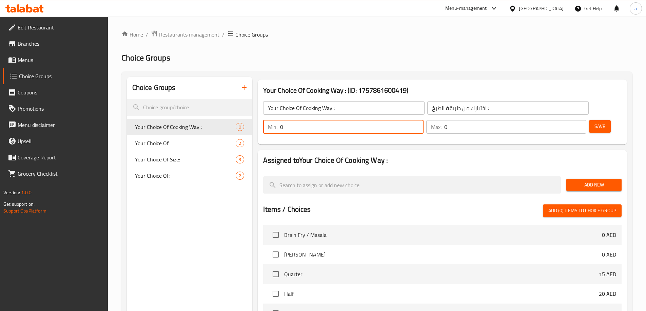
drag, startPoint x: 524, startPoint y: 111, endPoint x: 517, endPoint y: 114, distance: 7.5
click at [423, 120] on div "Min: 0 ​" at bounding box center [343, 127] width 160 height 14
type input "1"
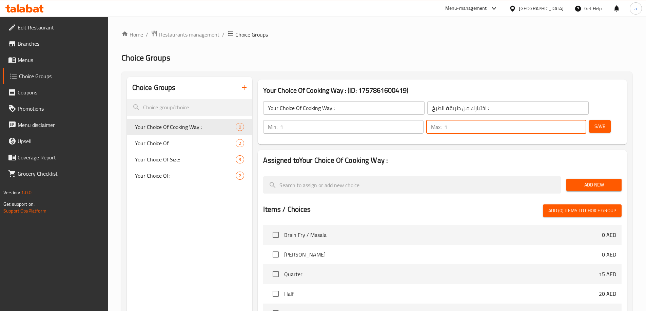
type input "1"
click at [607, 179] on button "Add New" at bounding box center [593, 185] width 55 height 13
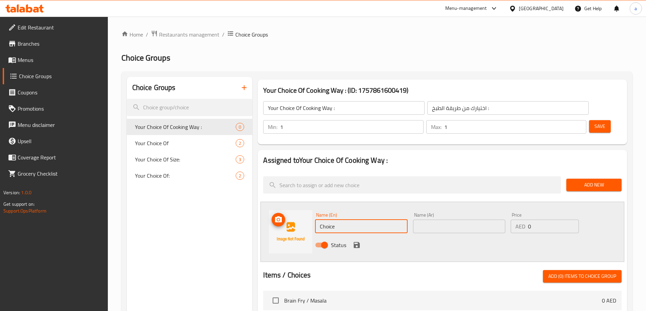
click at [271, 233] on div "Name (En) Choice Name (En) Name (Ar) Name (Ar) Price AED 0 Price Status" at bounding box center [442, 232] width 364 height 60
paste input "Fry"
type input "Fry"
click at [430, 220] on input "text" at bounding box center [459, 227] width 92 height 14
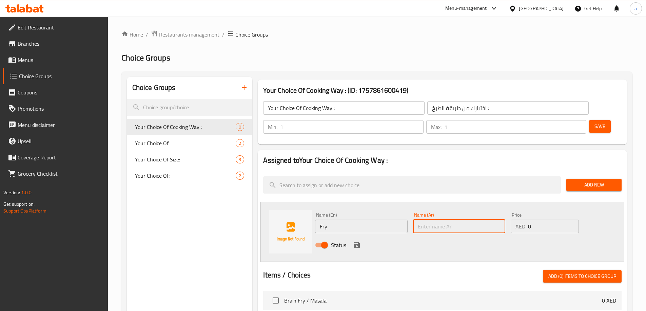
paste input "مقلي"
type input "مقلي"
click at [353, 242] on icon "save" at bounding box center [356, 245] width 6 height 6
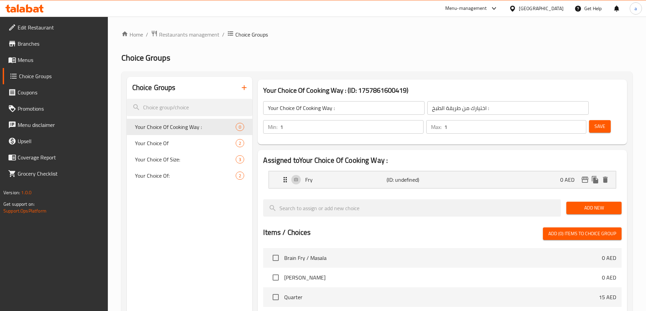
click at [591, 204] on span "Add New" at bounding box center [593, 208] width 44 height 8
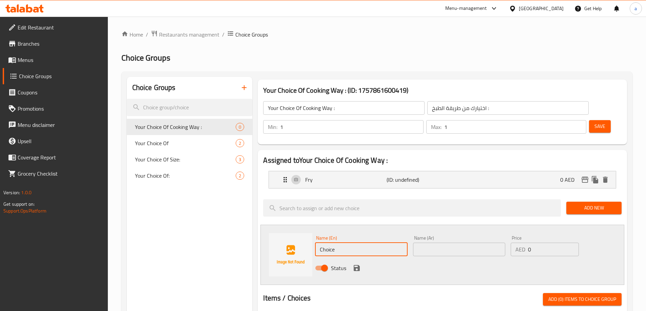
drag, startPoint x: 312, startPoint y: 229, endPoint x: 259, endPoint y: 229, distance: 52.5
click at [260, 229] on div "Name (En) Choice Name (En) Name (Ar) Name (Ar) Price AED 0 Price Status" at bounding box center [442, 255] width 364 height 60
paste input "Masala"
type input "Masala"
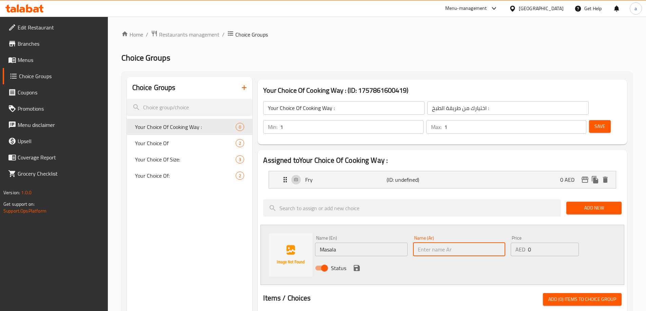
click at [422, 243] on input "text" at bounding box center [459, 250] width 92 height 14
paste input "Masala"
drag, startPoint x: 433, startPoint y: 234, endPoint x: 384, endPoint y: 238, distance: 49.3
click at [384, 238] on div "Name (En) Masala Name (En) Name (Ar) Masala Name (Ar) Price AED 0 Price Status" at bounding box center [458, 255] width 293 height 44
paste input "ماسالا"
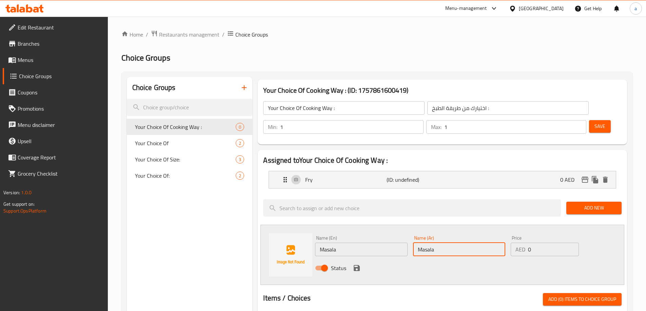
type input "ماسالا"
click at [356, 265] on icon "save" at bounding box center [356, 268] width 6 height 6
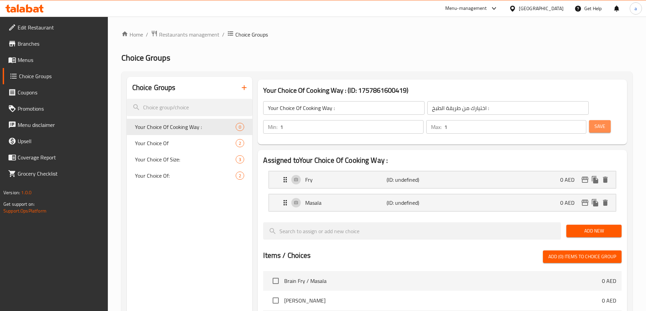
click at [589, 120] on button "Save" at bounding box center [600, 126] width 22 height 13
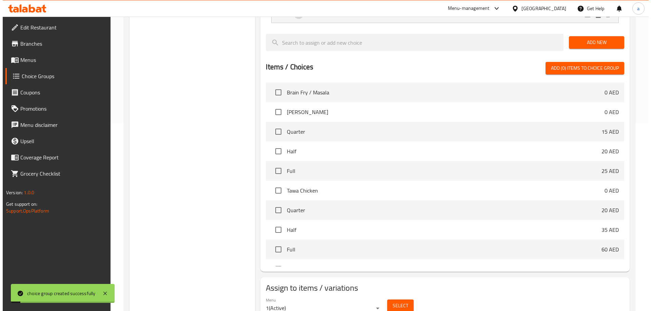
scroll to position [200, 0]
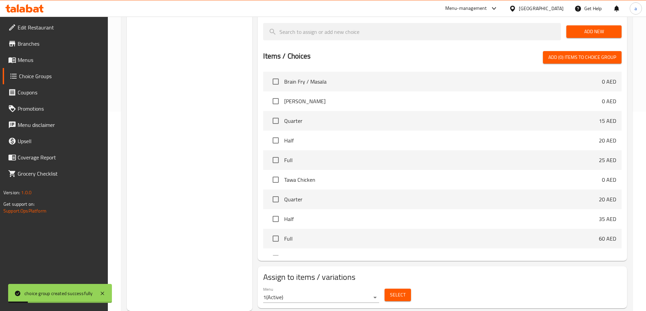
click at [393, 291] on span "Select" at bounding box center [398, 295] width 16 height 8
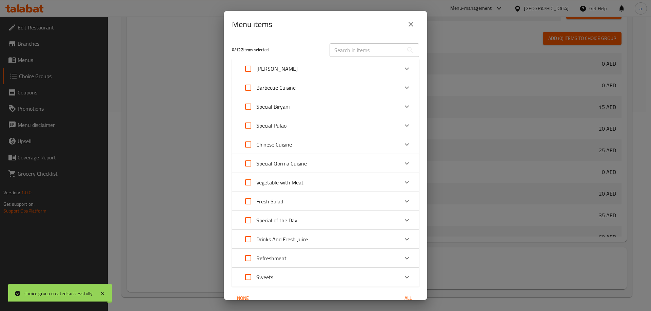
click at [404, 70] on icon "Expand" at bounding box center [407, 69] width 8 height 8
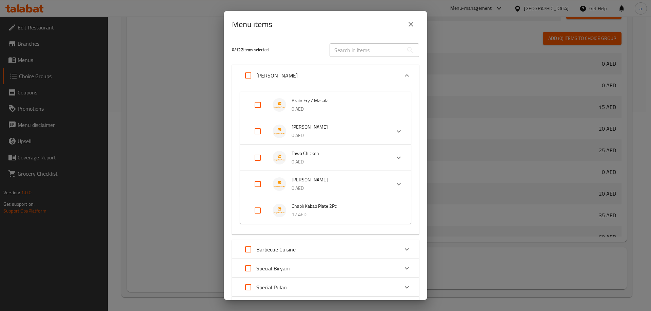
click at [263, 103] on input "Expand" at bounding box center [257, 105] width 16 height 16
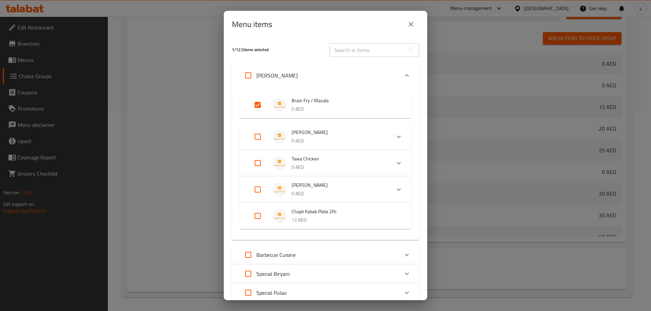
click at [256, 104] on input "Expand" at bounding box center [257, 105] width 16 height 16
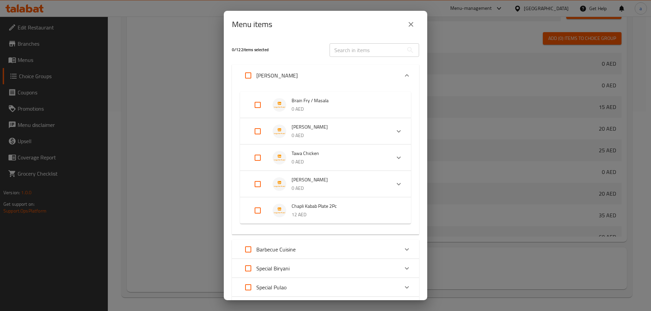
click at [256, 102] on input "Expand" at bounding box center [257, 105] width 16 height 16
checkbox input "true"
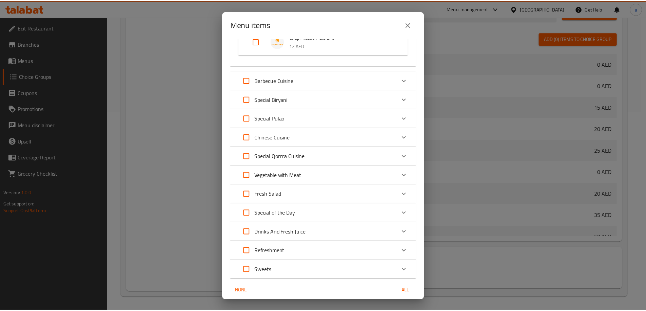
scroll to position [201, 0]
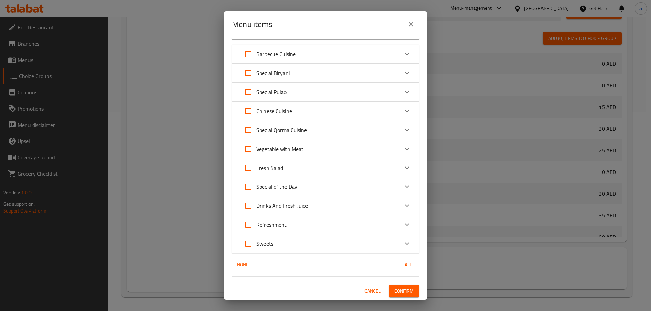
click at [402, 296] on span "Confirm" at bounding box center [403, 291] width 19 height 8
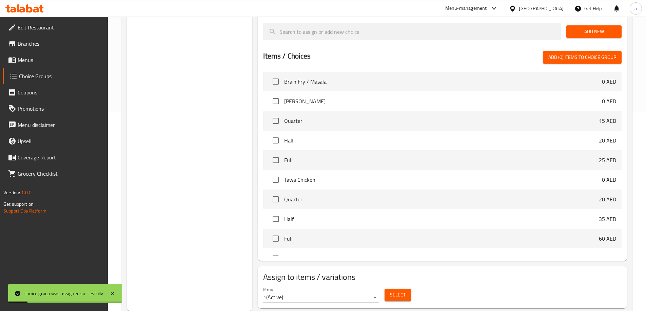
click at [31, 61] on span "Menus" at bounding box center [60, 60] width 85 height 8
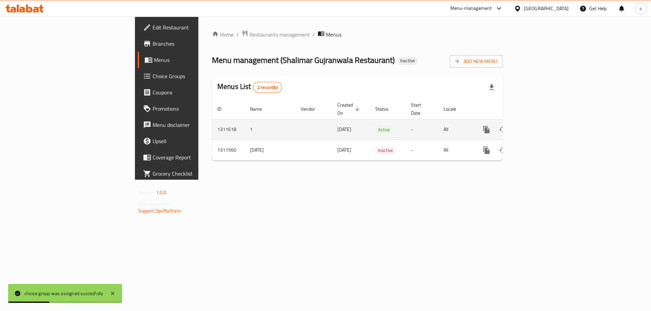
click at [539, 126] on icon "enhanced table" at bounding box center [535, 130] width 8 height 8
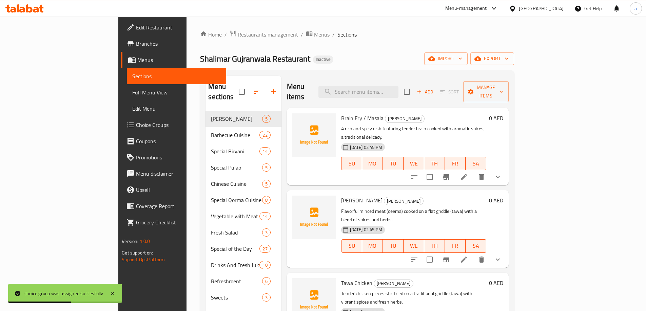
click at [467, 174] on icon at bounding box center [464, 177] width 6 height 6
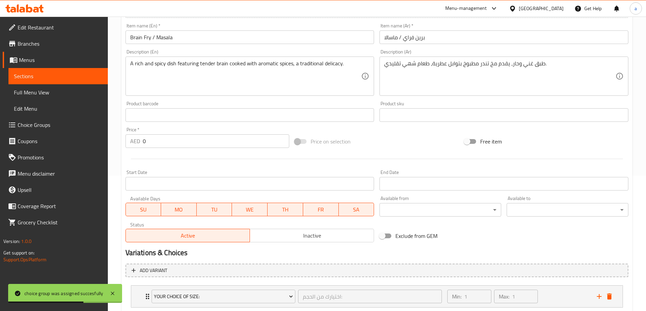
scroll to position [206, 0]
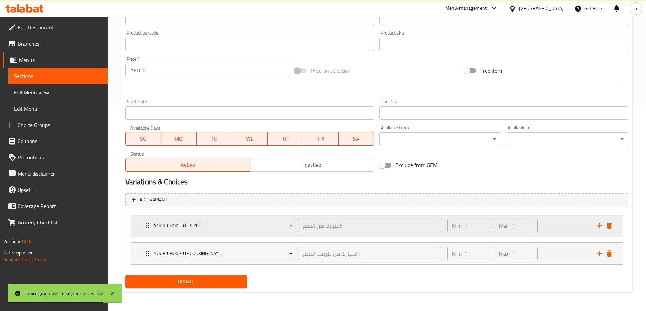
click at [136, 224] on div "Your Choice Of Size: اختيارك من الحجم: ​ Min: 1 ​ Max: 1 ​" at bounding box center [376, 226] width 491 height 22
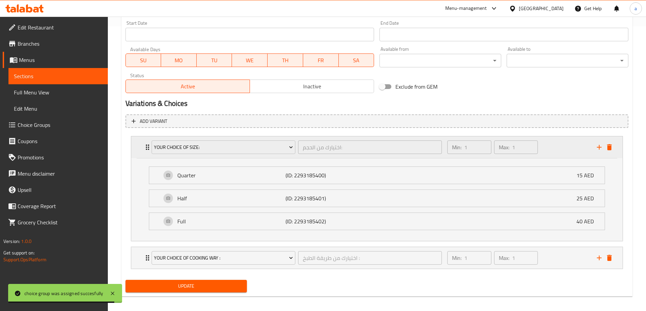
scroll to position [289, 0]
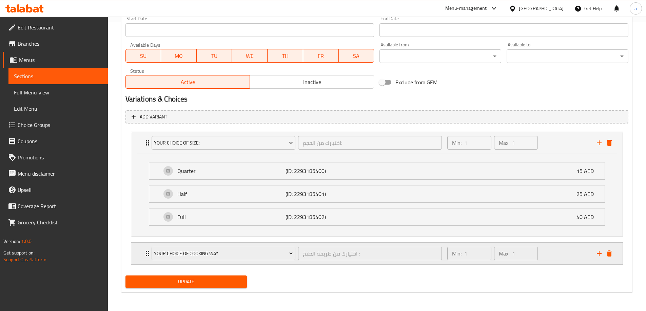
click at [136, 253] on div "Your Choice Of Cooking Way : اختيارك من طريقة الطبخ : ​ Min: 1 ​ Max: 1 ​" at bounding box center [376, 254] width 491 height 22
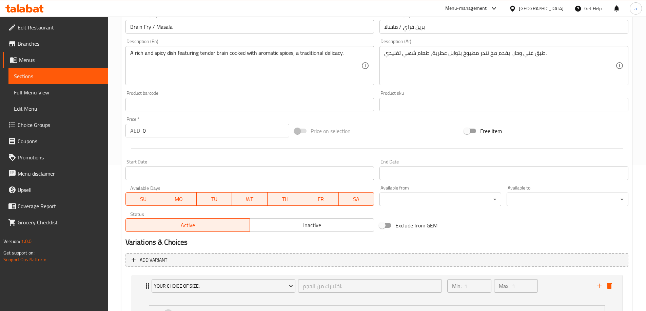
scroll to position [0, 0]
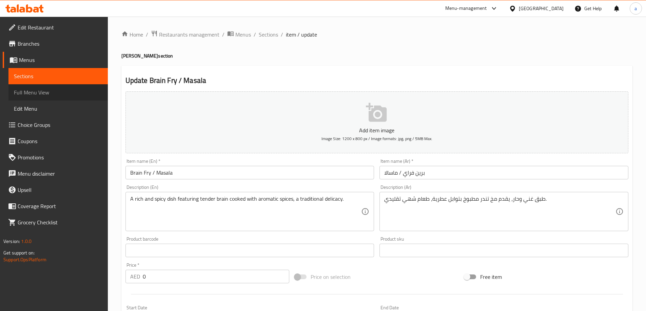
click at [41, 94] on span "Full Menu View" at bounding box center [58, 92] width 88 height 8
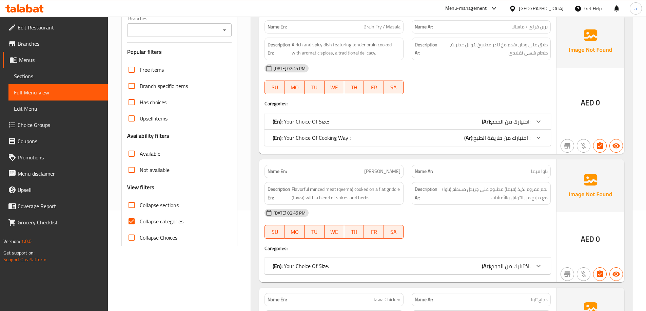
scroll to position [136, 0]
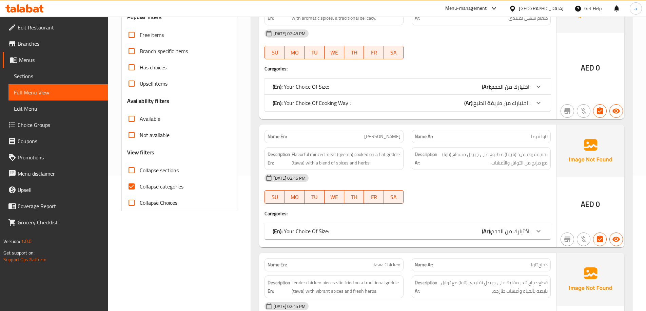
click at [130, 173] on input "Collapse sections" at bounding box center [131, 170] width 16 height 16
checkbox input "true"
click at [131, 188] on input "Collapse categories" at bounding box center [131, 187] width 16 height 16
checkbox input "false"
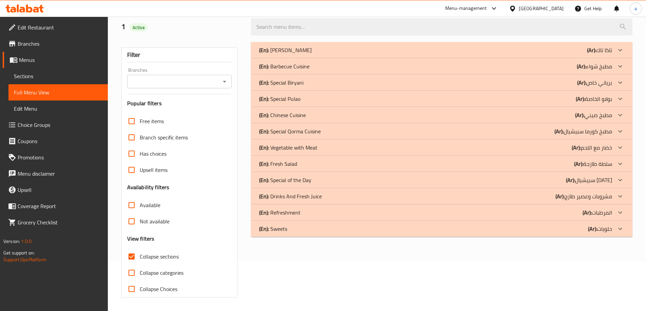
scroll to position [49, 0]
click at [430, 280] on div "(En): [PERSON_NAME] (Ar): تاكا تاك Name En: Brain Fry / Masala Name Ar: برين فر…" at bounding box center [441, 170] width 389 height 264
click at [319, 48] on div "(En): [PERSON_NAME] (Ar): [PERSON_NAME]" at bounding box center [435, 50] width 353 height 8
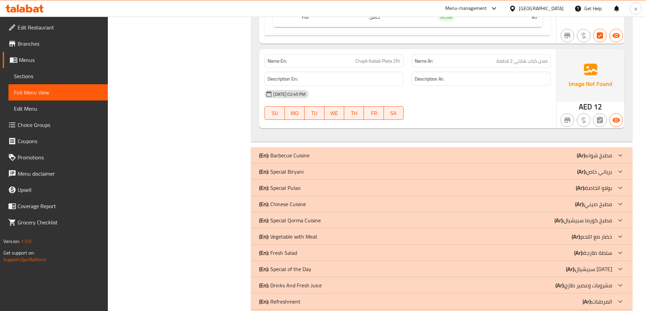
click at [312, 154] on div "(En): Barbecue Cuisine (Ar): مطبخ شواء" at bounding box center [435, 155] width 353 height 8
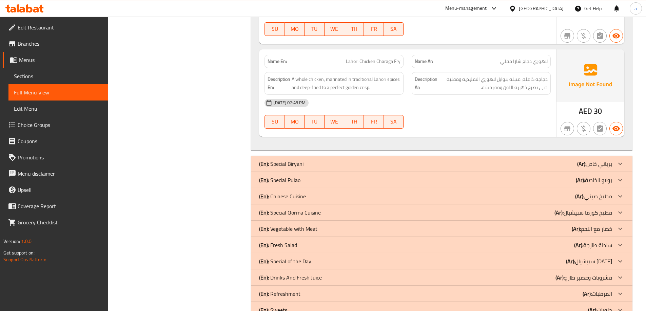
click at [320, 160] on div "(En): Special Biryani (Ar): برياني خاص" at bounding box center [441, 164] width 381 height 16
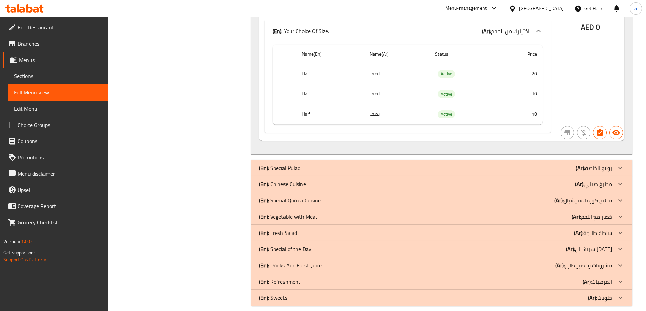
click at [321, 164] on div "(En): Special Pulao (Ar): بولاو الخاصة" at bounding box center [435, 168] width 353 height 8
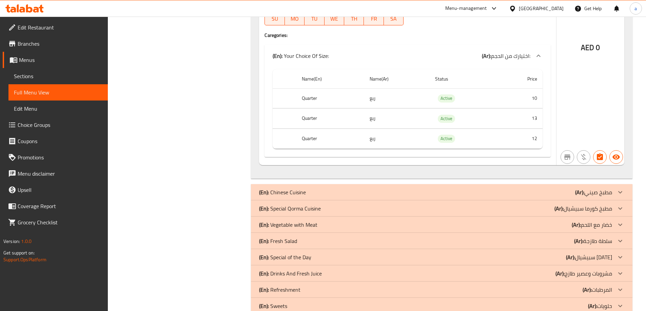
click at [321, 188] on div "(En): Chinese Cuisine (Ar): مطبخ صيني" at bounding box center [435, 192] width 353 height 8
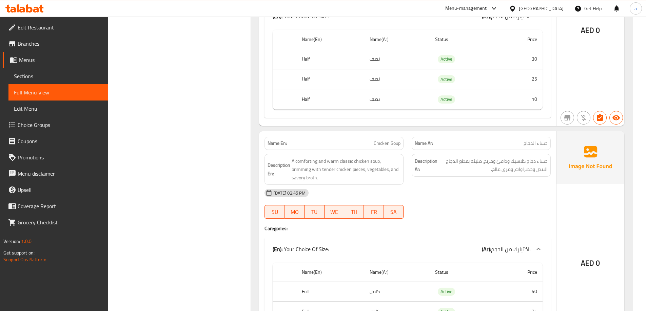
scroll to position [8681, 0]
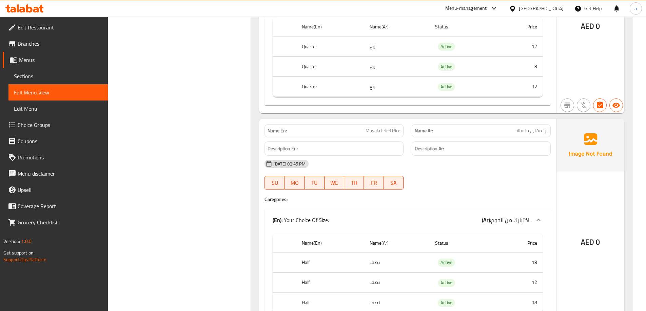
scroll to position [5983, 0]
drag, startPoint x: 56, startPoint y: 82, endPoint x: 89, endPoint y: 90, distance: 34.2
click at [56, 82] on link "Sections" at bounding box center [57, 76] width 99 height 16
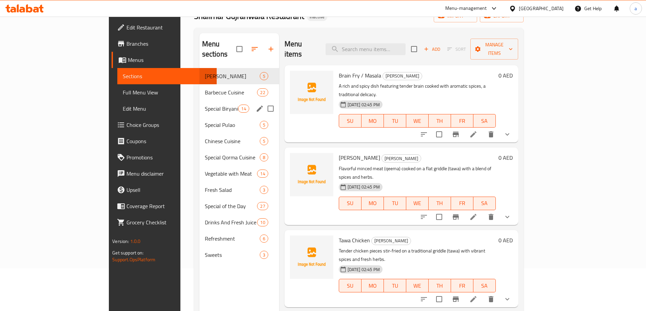
scroll to position [27, 0]
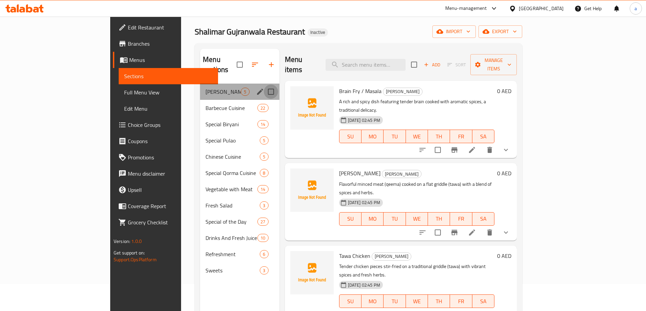
click at [264, 85] on input "Menu sections" at bounding box center [271, 92] width 14 height 14
checkbox input "true"
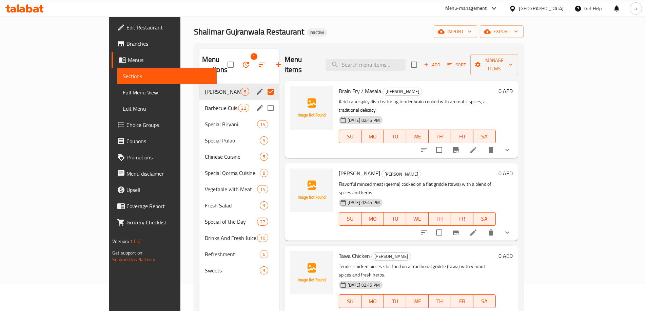
click at [263, 101] on input "Menu sections" at bounding box center [270, 108] width 14 height 14
checkbox input "true"
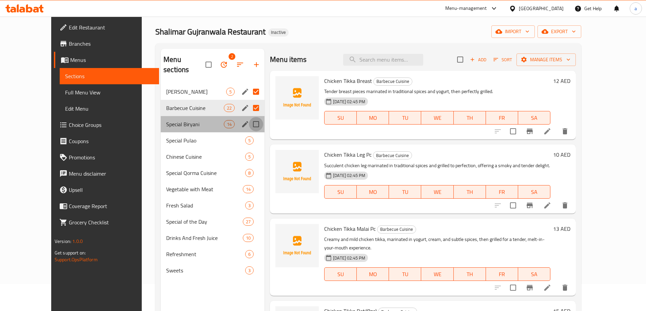
click at [249, 117] on input "Menu sections" at bounding box center [256, 124] width 14 height 14
checkbox input "true"
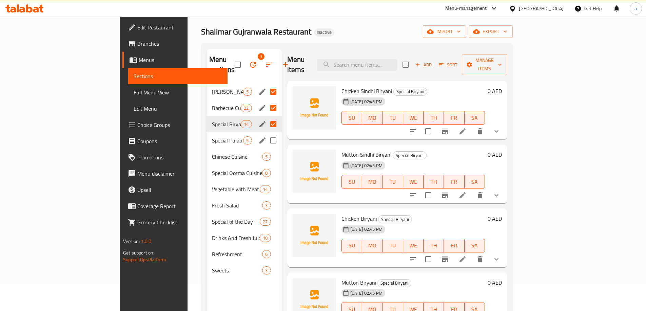
click at [266, 134] on input "Menu sections" at bounding box center [273, 141] width 14 height 14
checkbox input "true"
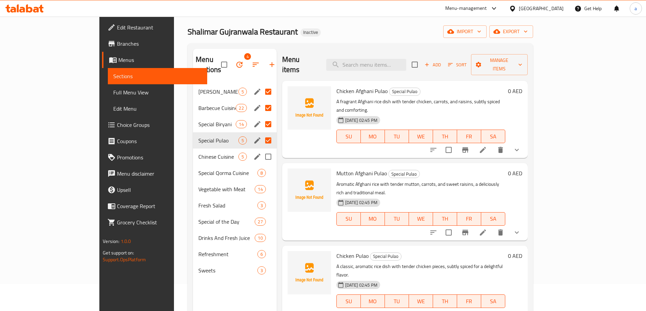
click at [261, 150] on input "Menu sections" at bounding box center [268, 157] width 14 height 14
checkbox input "true"
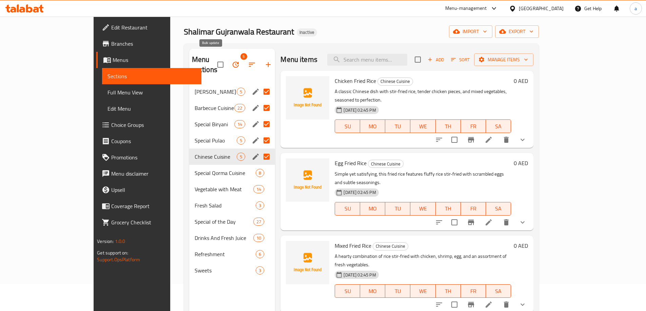
click at [227, 65] on button "button" at bounding box center [235, 65] width 16 height 16
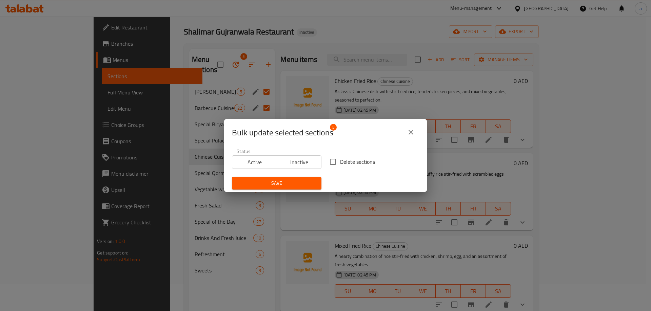
click at [333, 163] on input "Delete sections" at bounding box center [333, 162] width 14 height 14
checkbox input "true"
click at [299, 184] on span "Save" at bounding box center [276, 183] width 79 height 8
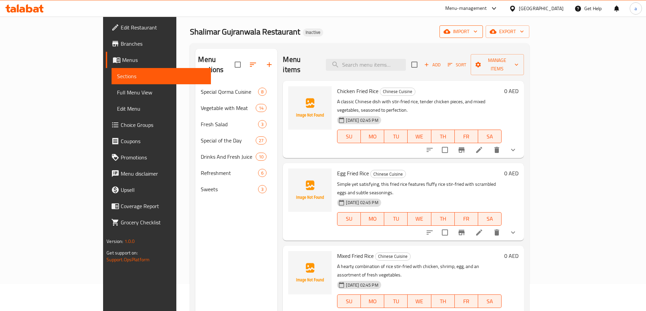
click at [450, 31] on icon "button" at bounding box center [446, 31] width 7 height 7
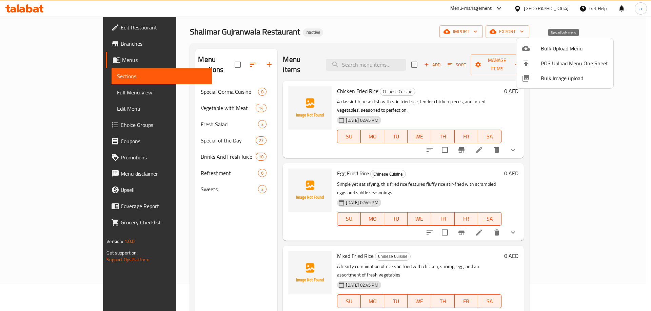
click at [539, 50] on div at bounding box center [531, 48] width 19 height 8
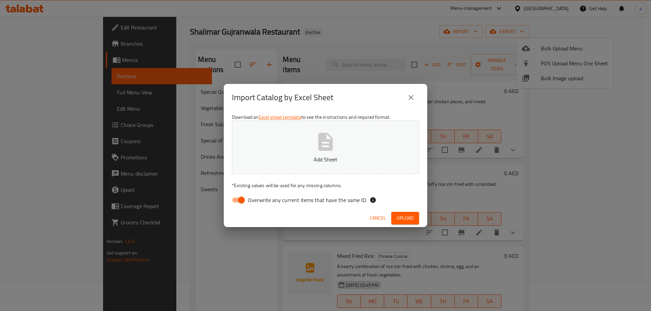
click at [240, 200] on input "Overwrite any current items that have the same ID." at bounding box center [241, 200] width 39 height 13
checkbox input "false"
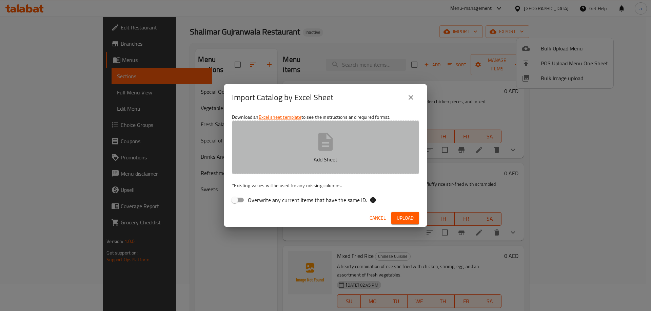
click at [283, 164] on button "Add Sheet" at bounding box center [325, 148] width 187 height 54
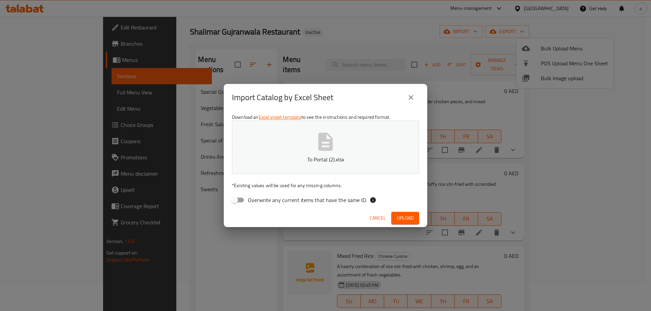
click at [408, 219] on span "Upload" at bounding box center [405, 218] width 17 height 8
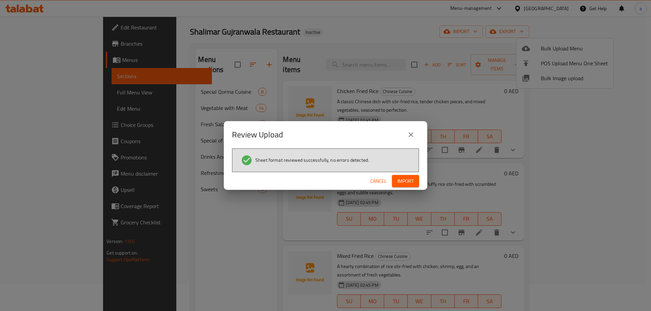
click at [394, 182] on button "Import" at bounding box center [405, 181] width 27 height 13
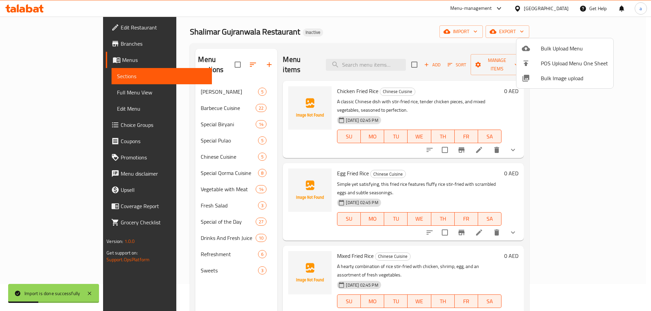
click at [51, 122] on div at bounding box center [325, 155] width 651 height 311
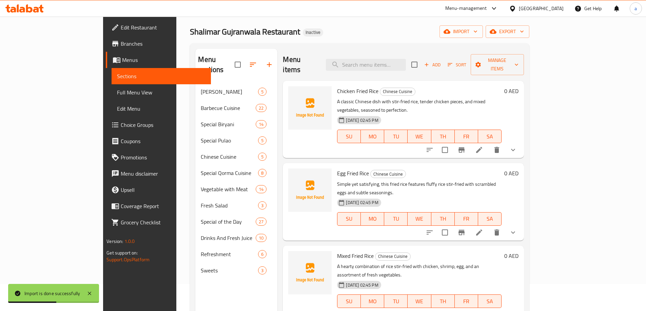
click at [121, 125] on span "Choice Groups" at bounding box center [163, 125] width 85 height 8
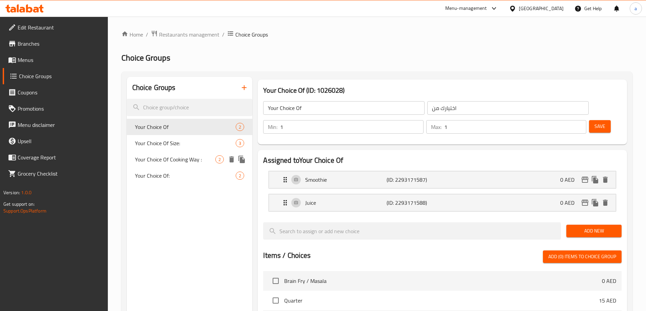
click at [173, 162] on span "Your Choice Of Cooking Way :" at bounding box center [175, 160] width 81 height 8
type input "Your Choice Of Cooking Way :"
type input "اختيارك من طريقة الطبخ :"
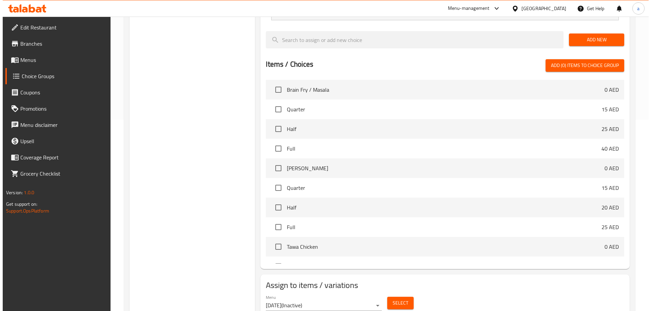
scroll to position [200, 0]
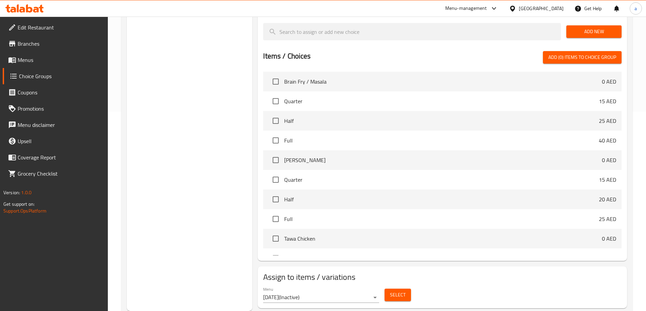
click at [401, 291] on span "Select" at bounding box center [398, 295] width 16 height 8
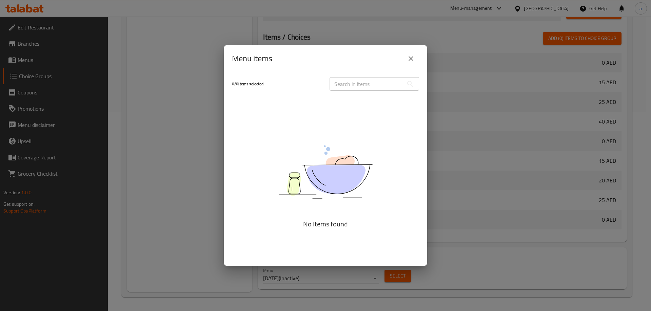
click at [155, 128] on div "Menu items 0 / 0 items selected ​ No Items found" at bounding box center [325, 155] width 651 height 311
click at [337, 277] on div "Menu items 0 / 0 items selected ​ No Items found" at bounding box center [325, 155] width 651 height 311
click at [414, 60] on icon "close" at bounding box center [411, 59] width 8 height 8
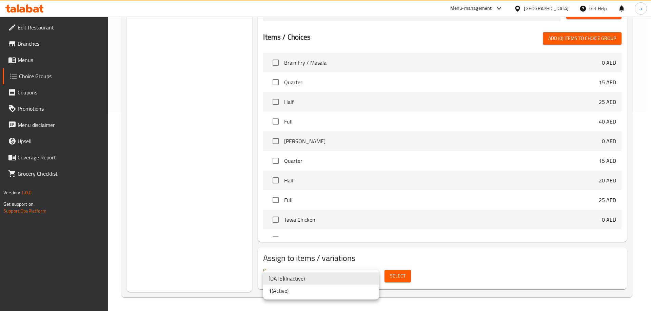
click at [286, 291] on li "1 ( Active )" at bounding box center [321, 291] width 116 height 12
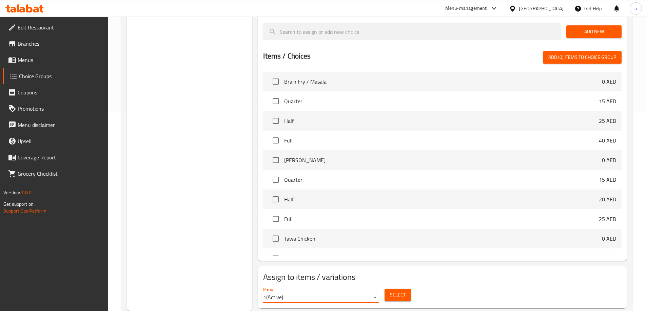
click at [394, 291] on span "Select" at bounding box center [398, 295] width 16 height 8
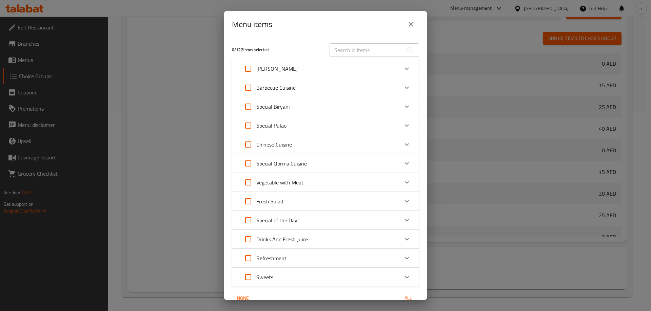
click at [290, 67] on div "[PERSON_NAME]" at bounding box center [319, 69] width 159 height 16
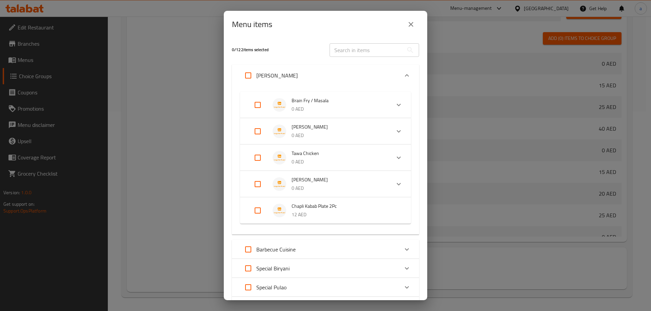
click at [256, 107] on input "Expand" at bounding box center [257, 105] width 16 height 16
checkbox input "true"
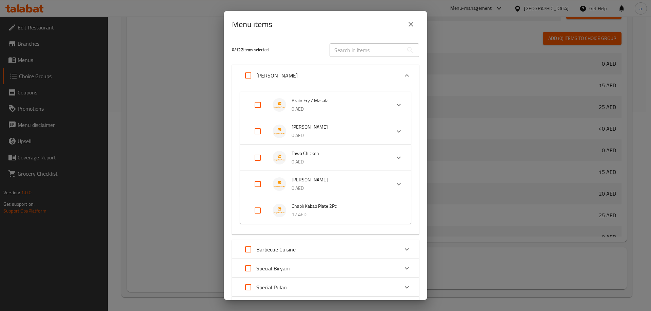
checkbox input "true"
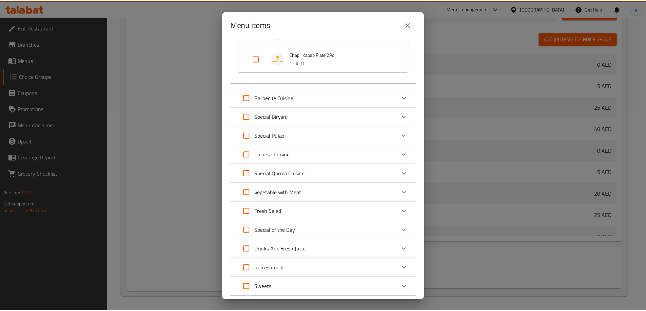
scroll to position [239, 0]
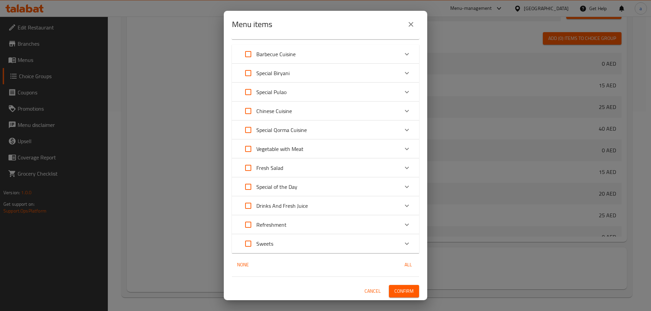
click at [389, 291] on button "Confirm" at bounding box center [404, 291] width 30 height 13
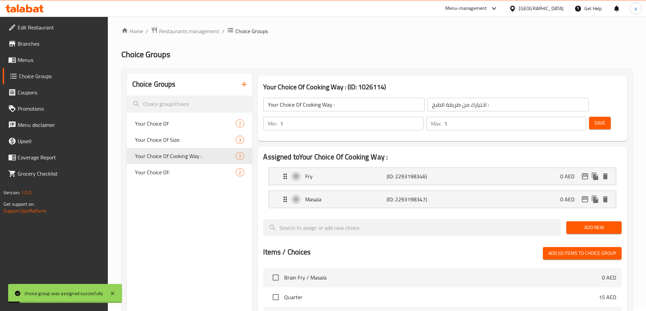
scroll to position [0, 0]
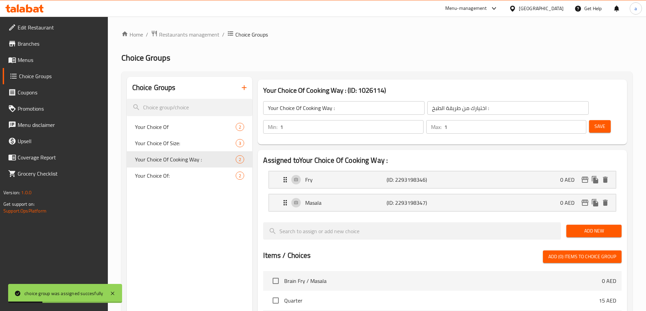
click at [36, 64] on link "Menus" at bounding box center [55, 60] width 105 height 16
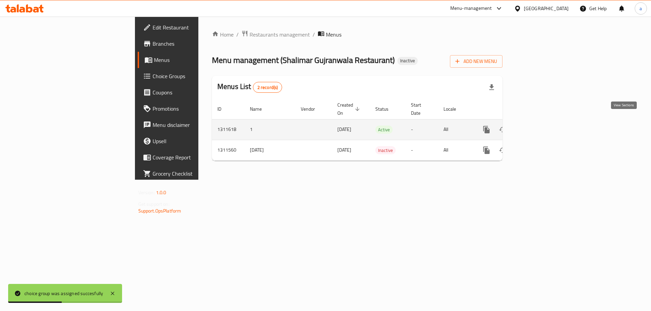
click at [539, 126] on icon "enhanced table" at bounding box center [535, 130] width 8 height 8
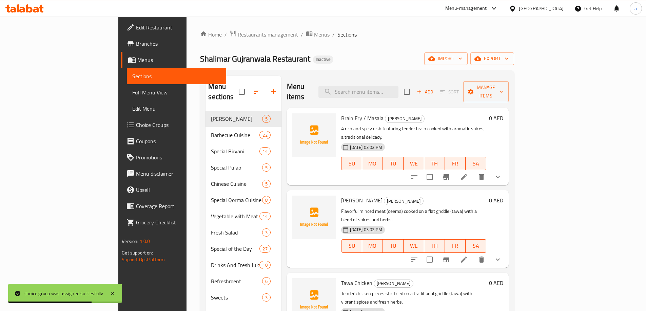
click at [132, 90] on span "Full Menu View" at bounding box center [176, 92] width 88 height 8
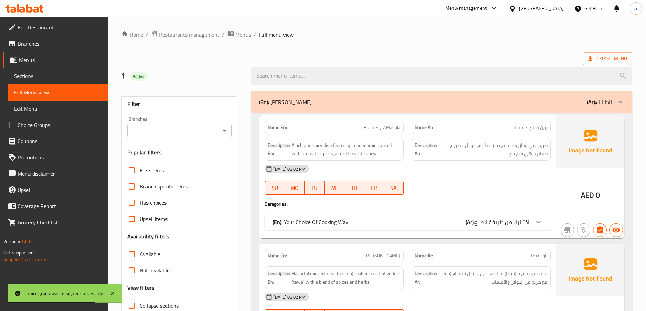
scroll to position [136, 0]
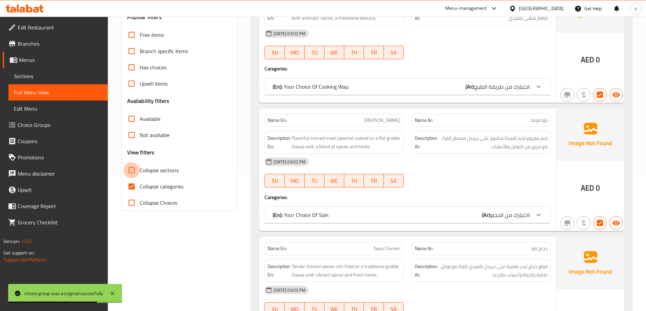
click at [134, 171] on input "Collapse sections" at bounding box center [131, 170] width 16 height 16
checkbox input "true"
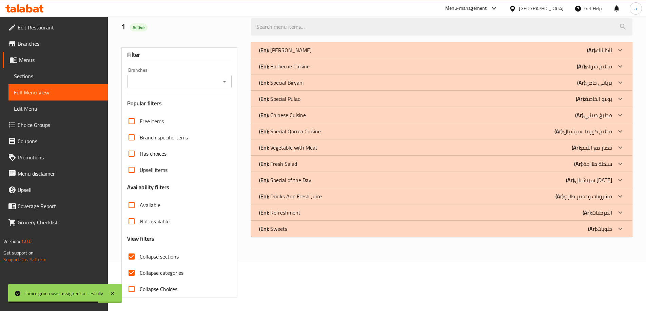
click at [131, 265] on input "Collapse categories" at bounding box center [131, 273] width 16 height 16
checkbox input "false"
click at [305, 49] on div "(En): [PERSON_NAME] (Ar): [PERSON_NAME]" at bounding box center [435, 50] width 353 height 8
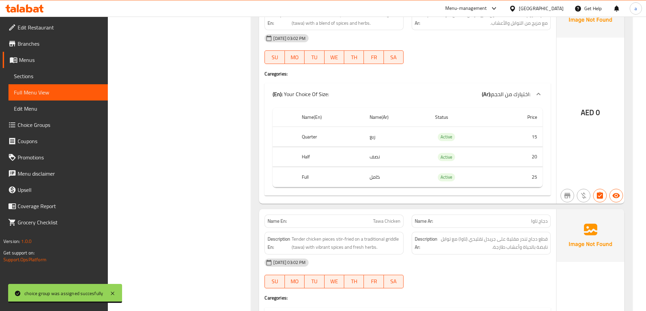
scroll to position [557, 0]
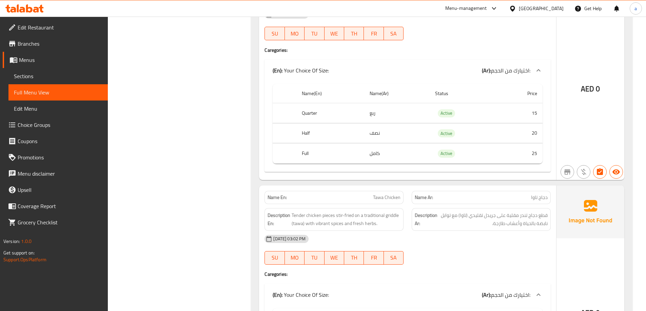
click at [221, 180] on div "Filter Branches Branches Popular filters Free items Branch specific items Has c…" at bounding box center [182, 223] width 130 height 1386
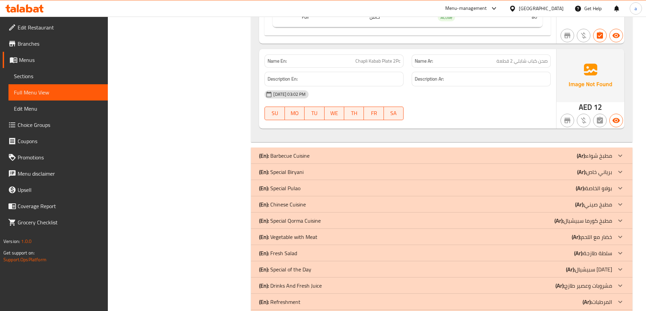
click at [302, 206] on p "(En): Chinese Cuisine" at bounding box center [282, 205] width 47 height 8
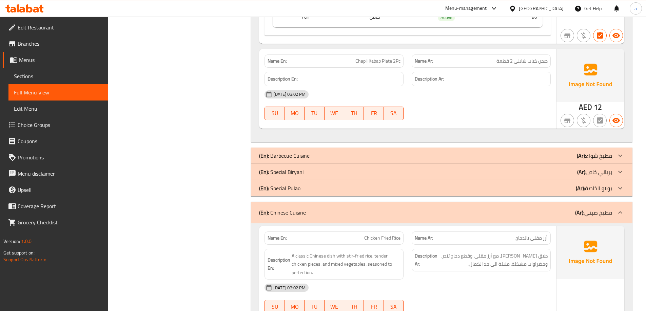
click at [307, 191] on div "(En): Special Pulao (Ar): بولاو الخاصة" at bounding box center [435, 188] width 353 height 8
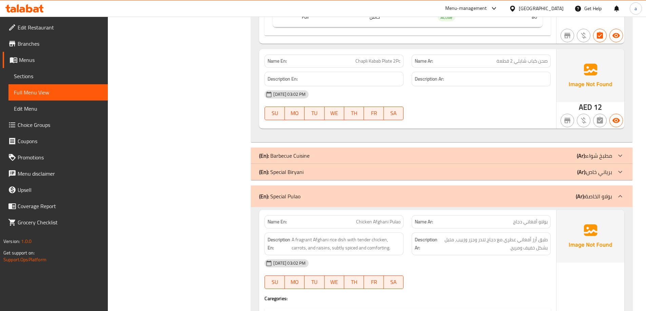
click at [314, 174] on div "(En): Special Biryani (Ar): برياني خاص" at bounding box center [435, 172] width 353 height 8
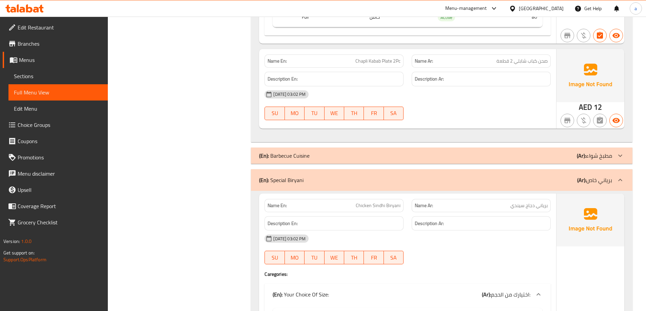
click at [323, 156] on div "(En): Barbecue Cuisine (Ar): مطبخ شواء" at bounding box center [435, 156] width 353 height 8
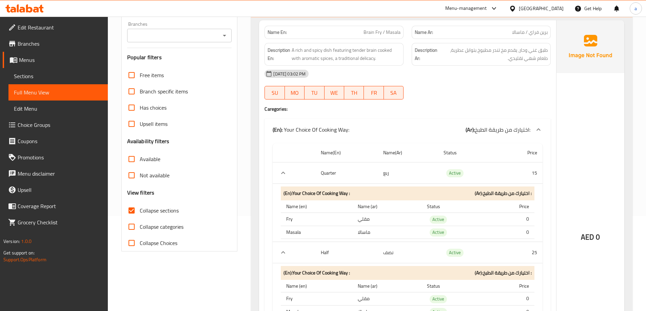
scroll to position [11, 0]
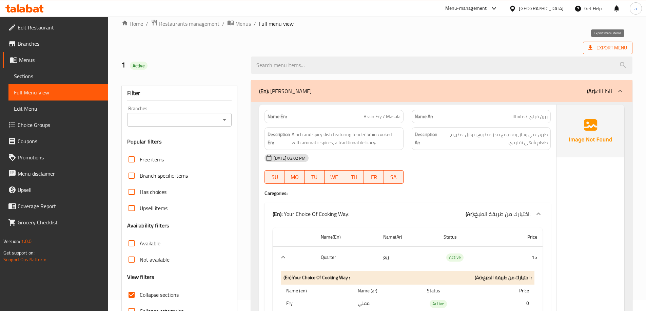
click at [603, 48] on span "Export Menu" at bounding box center [607, 48] width 39 height 8
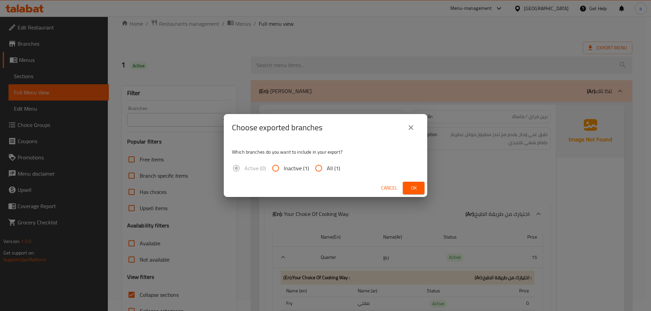
click at [327, 174] on label "All (1)" at bounding box center [324, 168] width 29 height 16
click at [327, 174] on input "All (1)" at bounding box center [318, 168] width 16 height 16
radio input "true"
click at [410, 190] on span "Ok" at bounding box center [413, 188] width 11 height 8
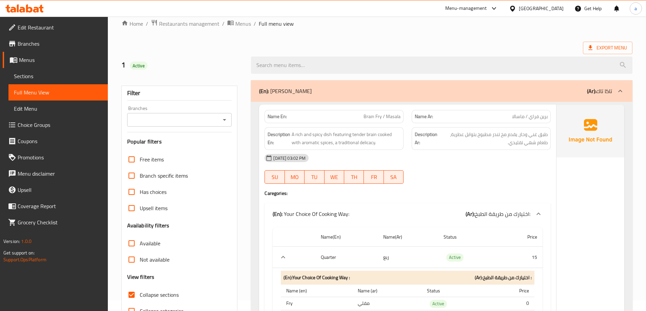
scroll to position [146, 0]
